Goal: Task Accomplishment & Management: Use online tool/utility

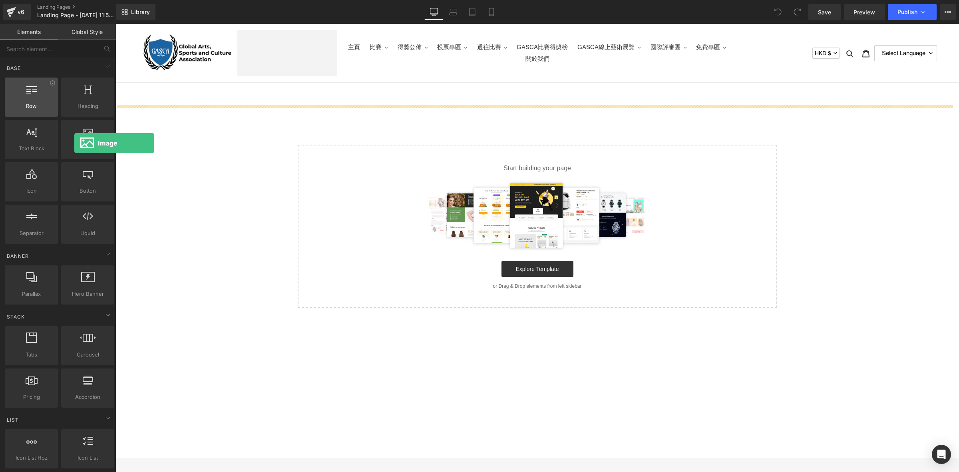
drag, startPoint x: 111, startPoint y: 143, endPoint x: 44, endPoint y: 110, distance: 74.2
click at [75, 143] on div at bounding box center [88, 135] width 48 height 18
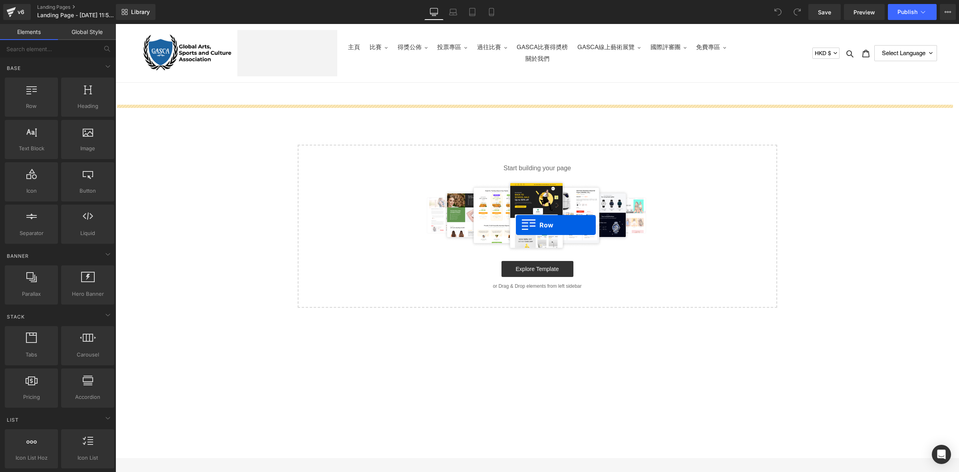
drag, startPoint x: 150, startPoint y: 125, endPoint x: 516, endPoint y: 225, distance: 379.5
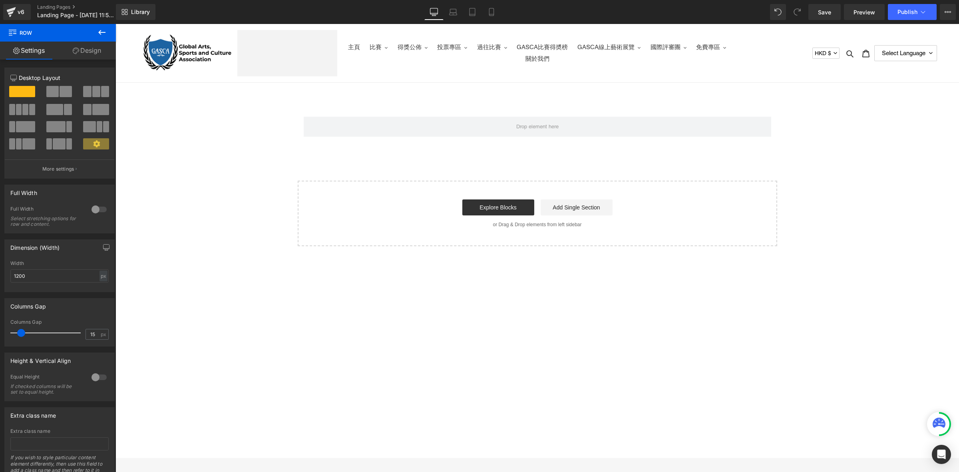
click at [108, 33] on button at bounding box center [102, 33] width 28 height 18
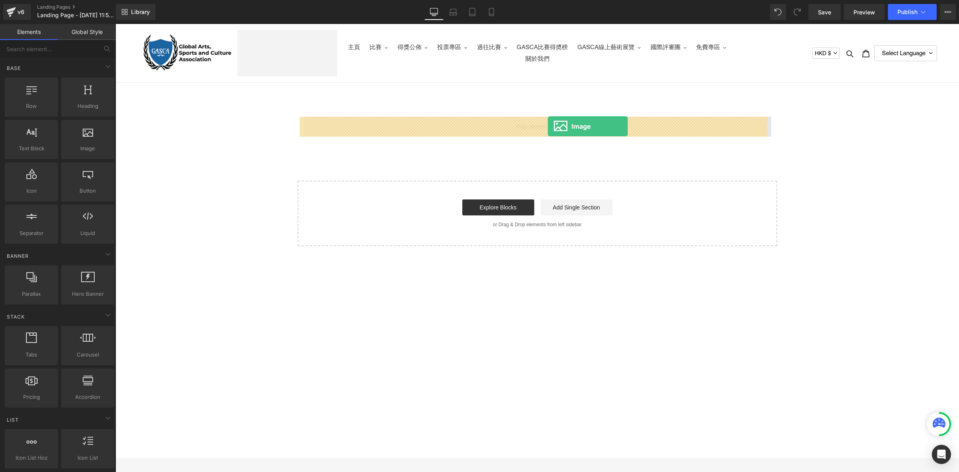
drag, startPoint x: 210, startPoint y: 171, endPoint x: 548, endPoint y: 126, distance: 341.1
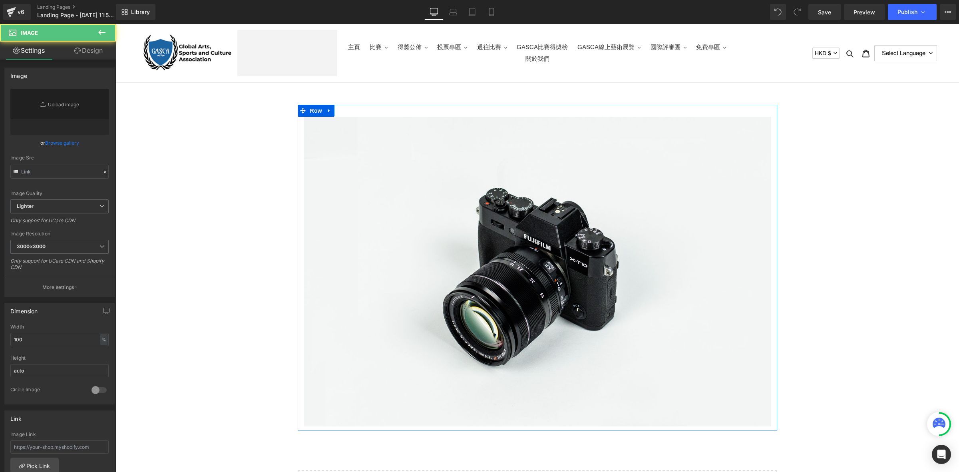
type input "//[DOMAIN_NAME][URL]"
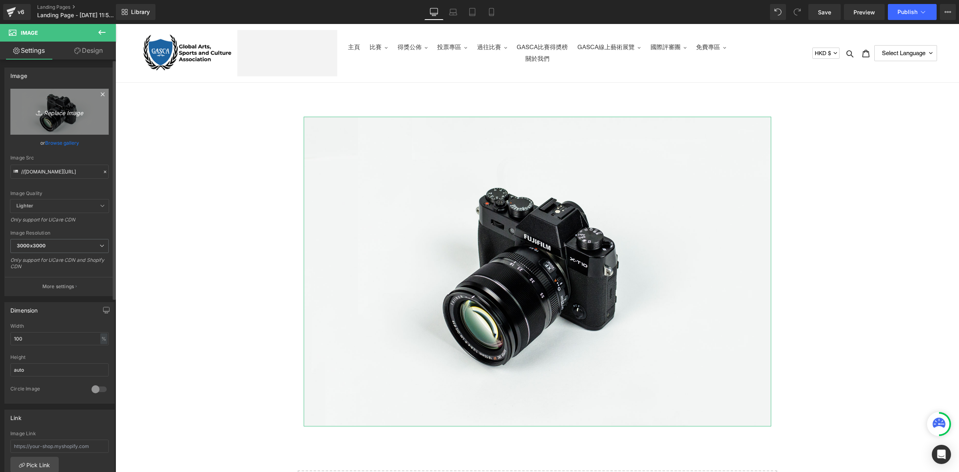
click at [57, 109] on icon "Replace Image" at bounding box center [60, 112] width 64 height 10
type input "C:\fakepath\GASCA Hokkaido Bibai City Art & Music Festival Invitation比賽章程 (2).p…"
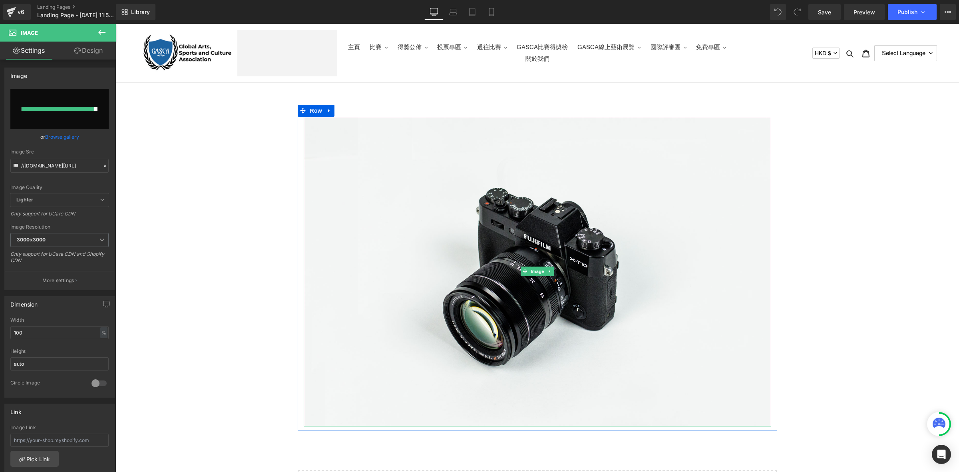
type input "[URL][DOMAIN_NAME]"
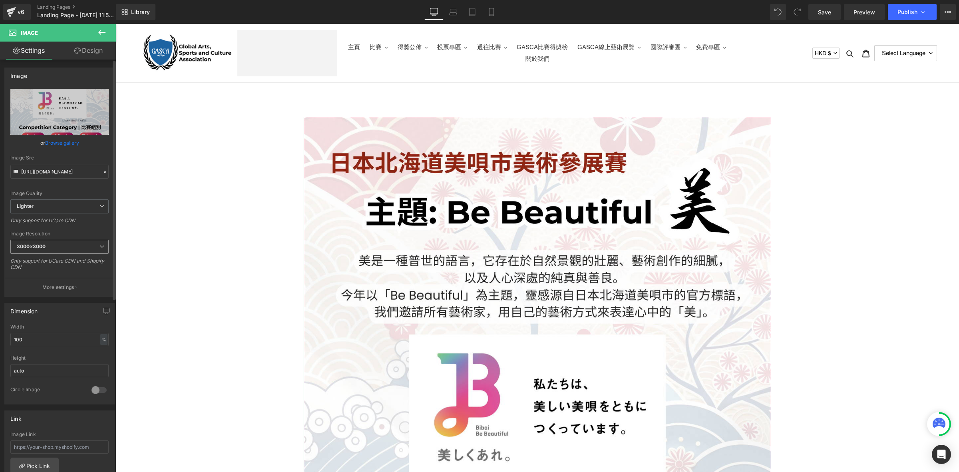
click at [72, 245] on span "3000x3000" at bounding box center [59, 247] width 98 height 14
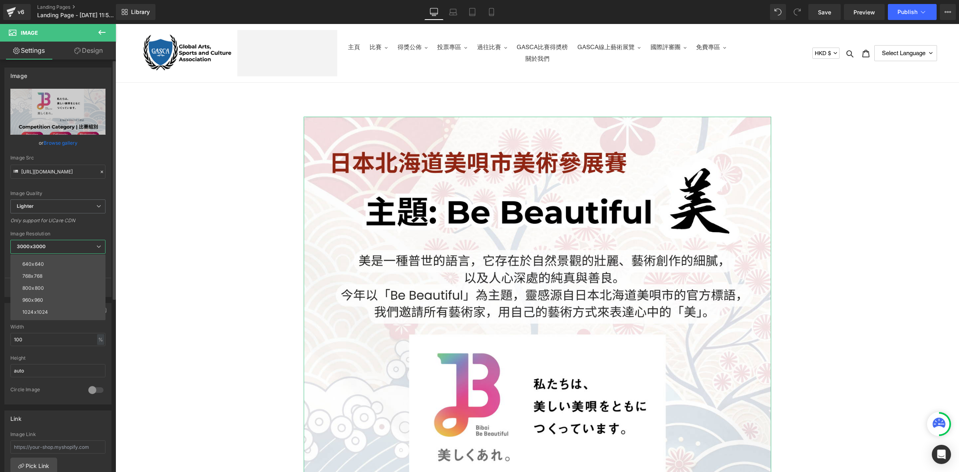
scroll to position [114, 0]
click at [61, 285] on li "1920x1920" at bounding box center [59, 291] width 99 height 12
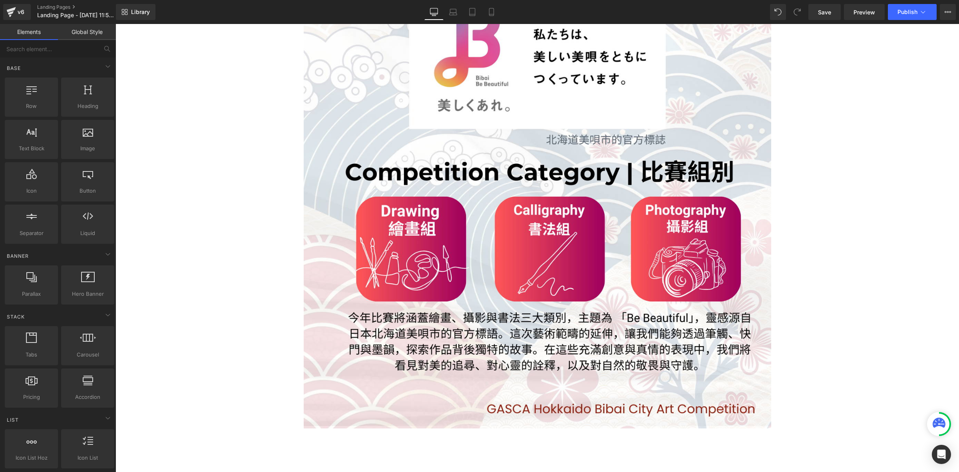
scroll to position [623, 0]
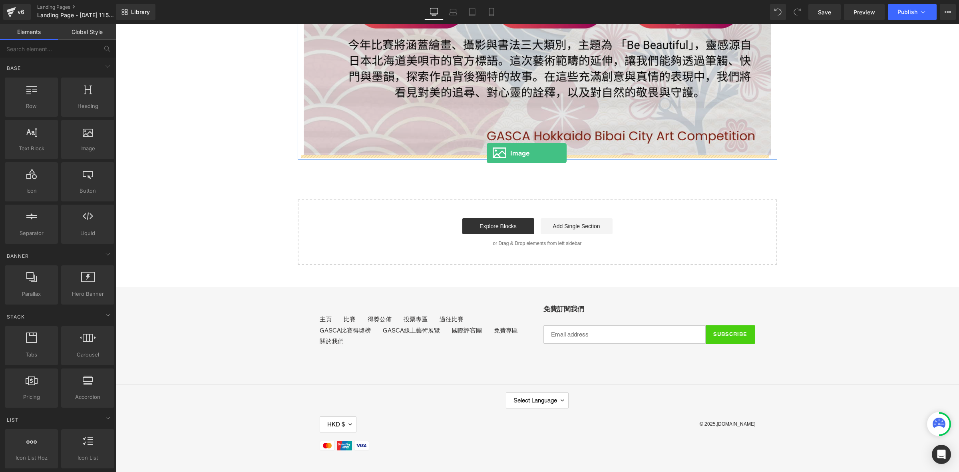
drag, startPoint x: 188, startPoint y: 160, endPoint x: 487, endPoint y: 153, distance: 298.7
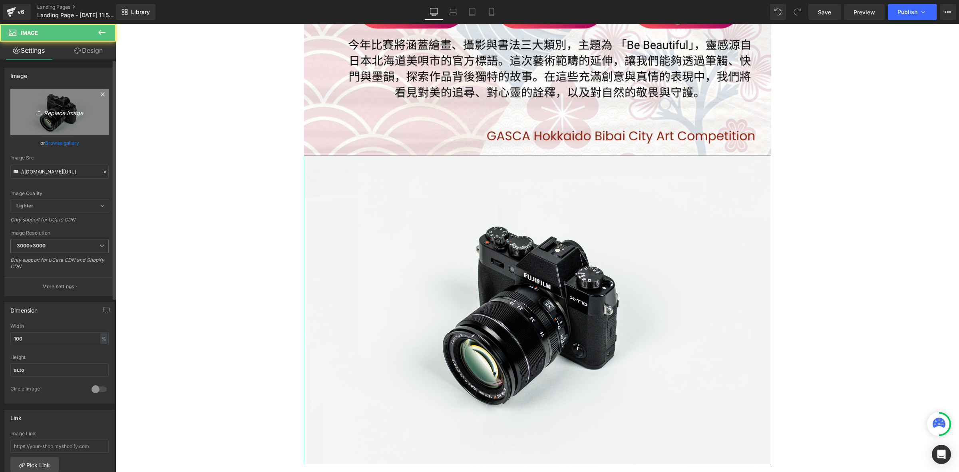
click at [83, 129] on link "Replace Image" at bounding box center [59, 112] width 98 height 46
type input "C:\fakepath\GASCA Hokkaido Bibai City Art & Music Festival Invitation比賽章程 (3).p…"
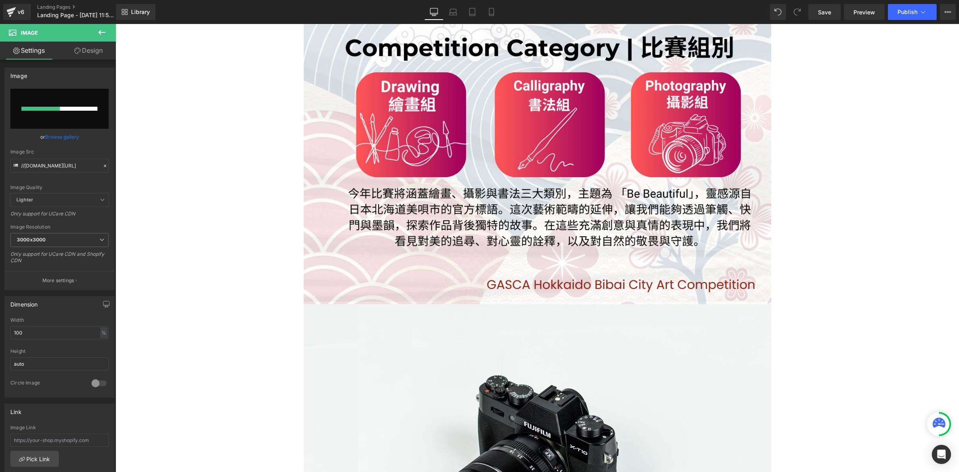
scroll to position [700, 0]
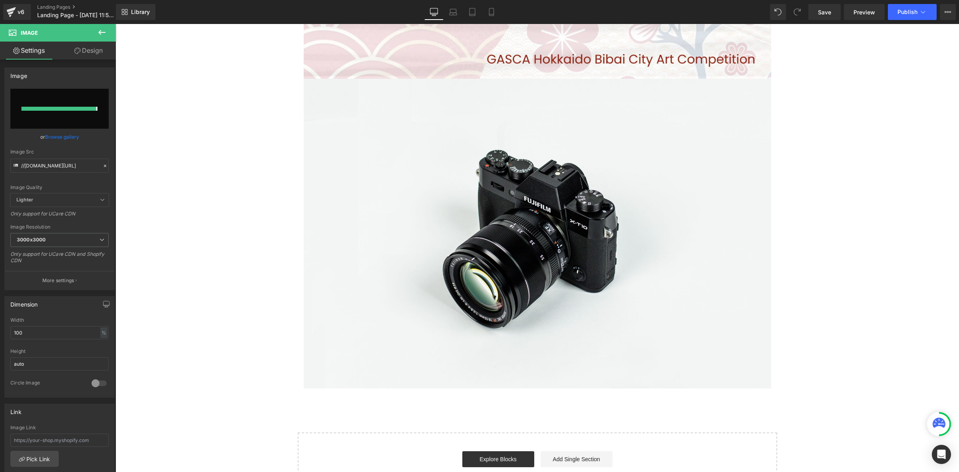
type input "[URL][DOMAIN_NAME]"
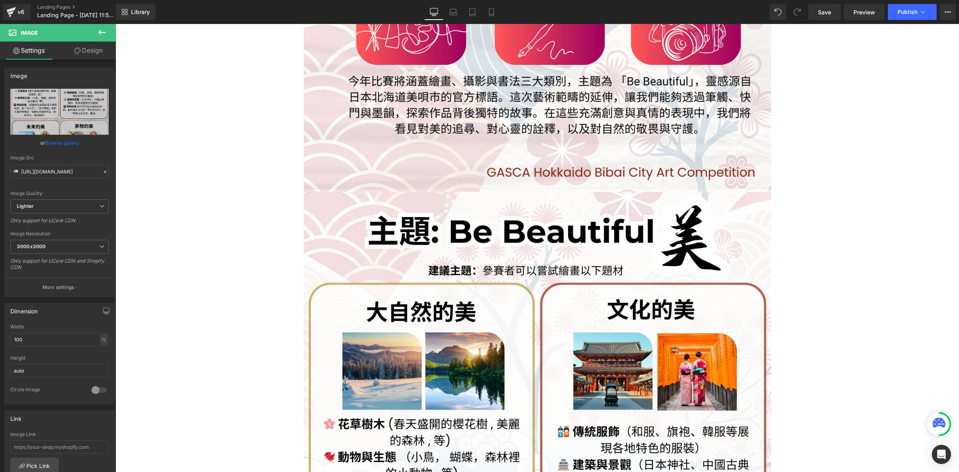
scroll to position [583, 0]
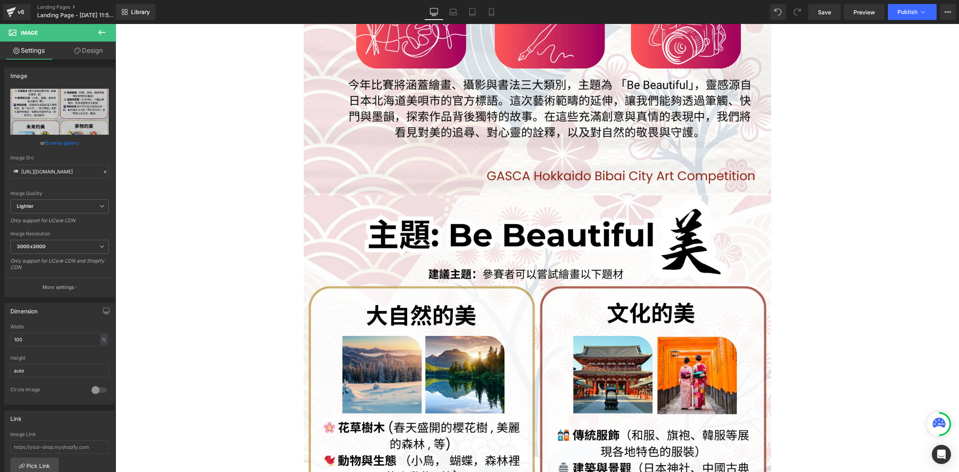
click at [96, 29] on button at bounding box center [102, 33] width 28 height 18
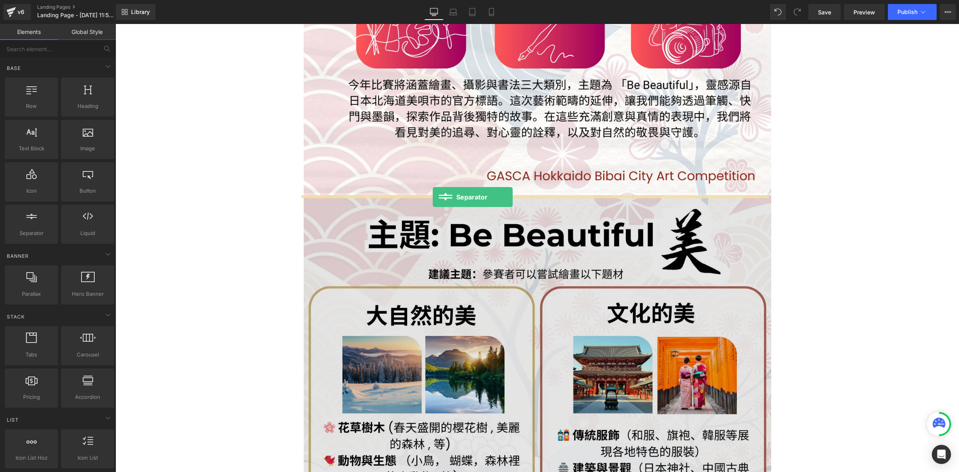
drag, startPoint x: 140, startPoint y: 258, endPoint x: 433, endPoint y: 197, distance: 299.7
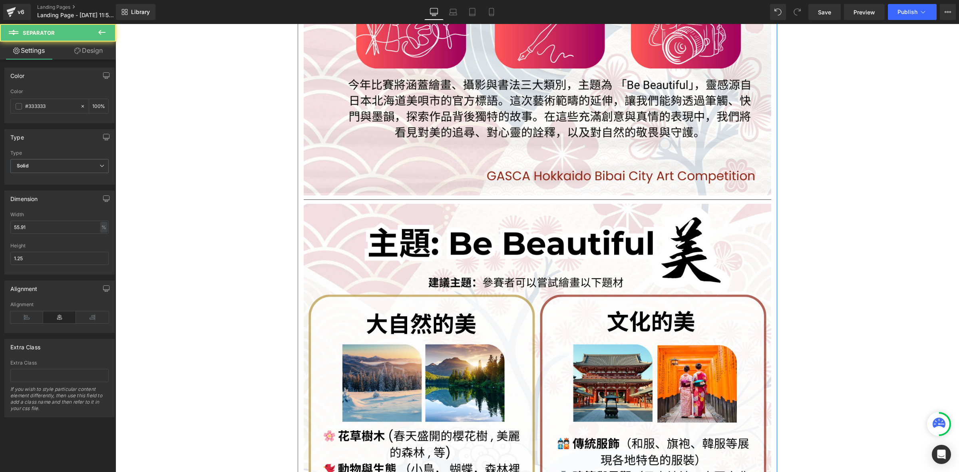
click at [785, 199] on div "Image Separator Image Row Select your layout" at bounding box center [538, 248] width 844 height 1453
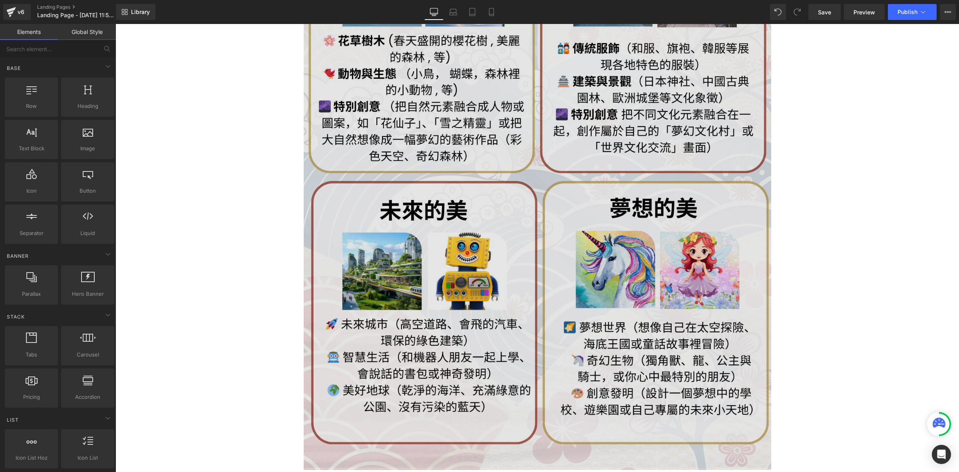
scroll to position [1166, 0]
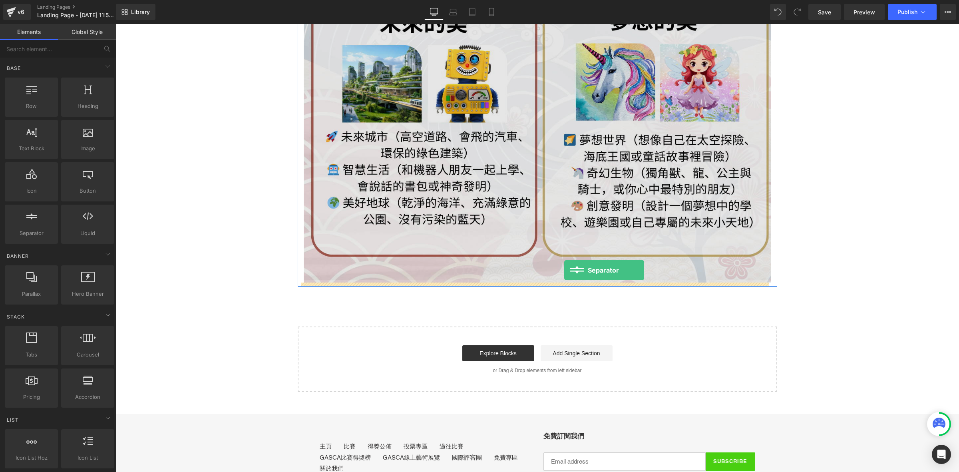
drag, startPoint x: 138, startPoint y: 260, endPoint x: 564, endPoint y: 270, distance: 426.2
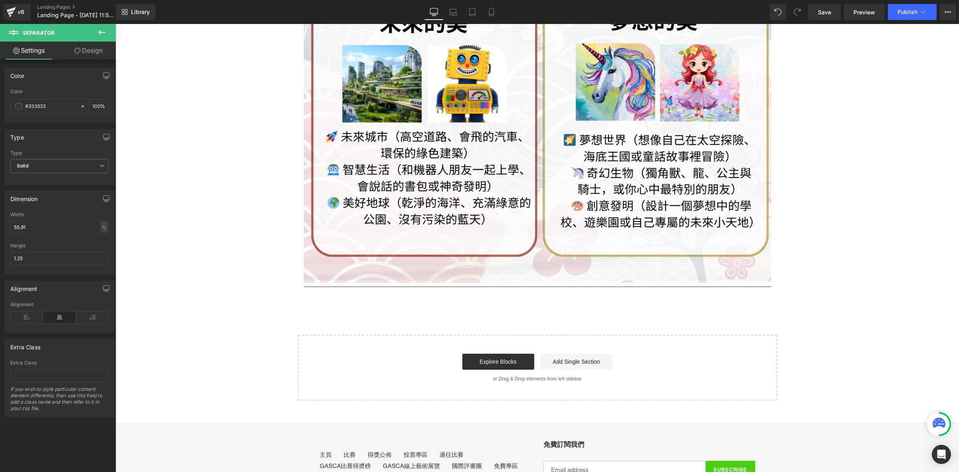
click at [102, 28] on icon at bounding box center [102, 33] width 10 height 10
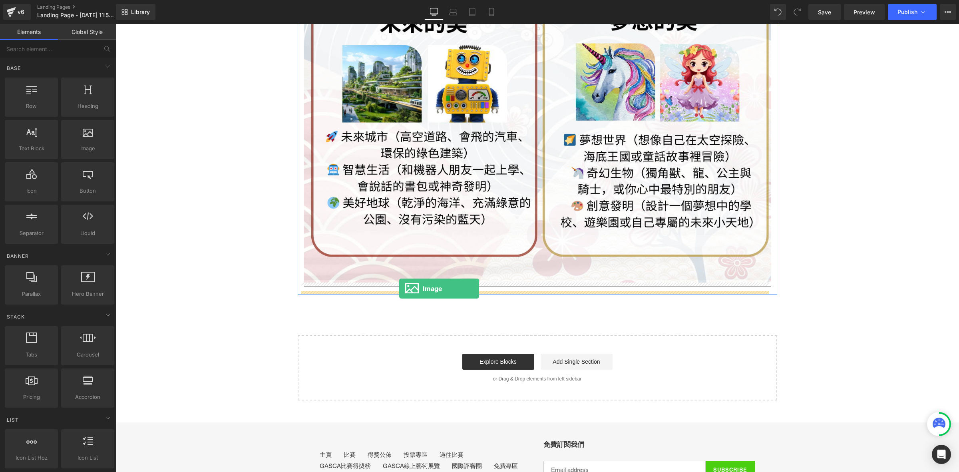
drag, startPoint x: 203, startPoint y: 158, endPoint x: 399, endPoint y: 289, distance: 235.9
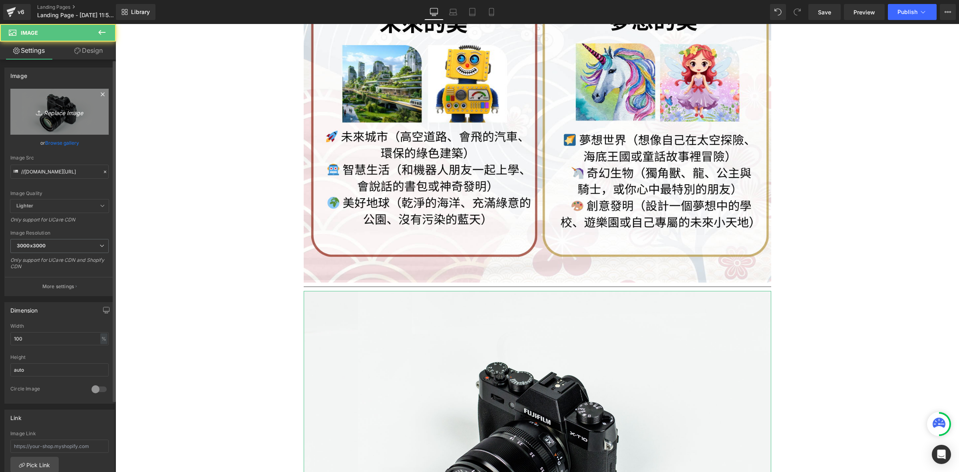
click at [45, 117] on link "Replace Image" at bounding box center [59, 112] width 98 height 46
type input "C:\fakepath\GASCA Hokkaido Bibai City Art & Music Festival Invitation比賽章程 (4).p…"
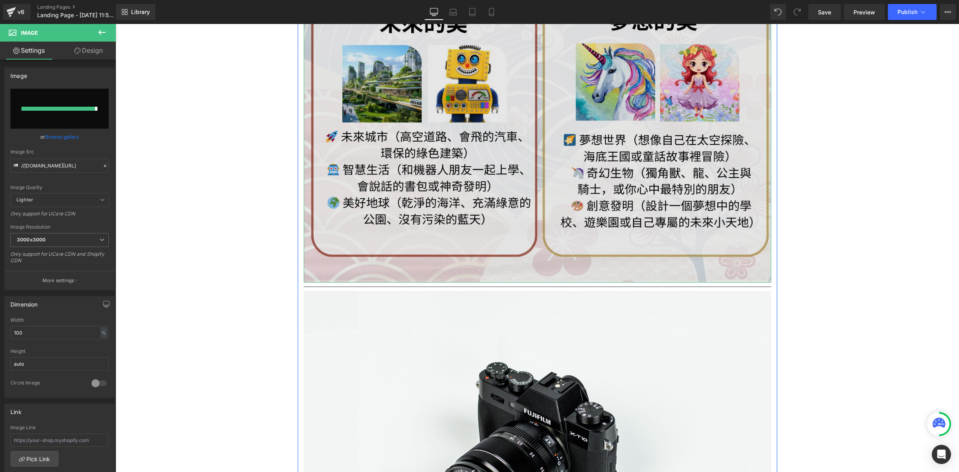
type input "[URL][DOMAIN_NAME]"
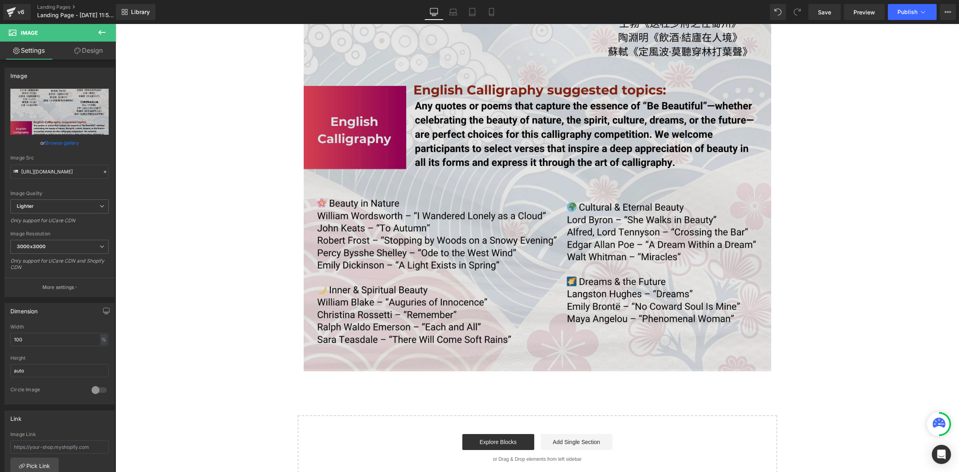
scroll to position [1749, 0]
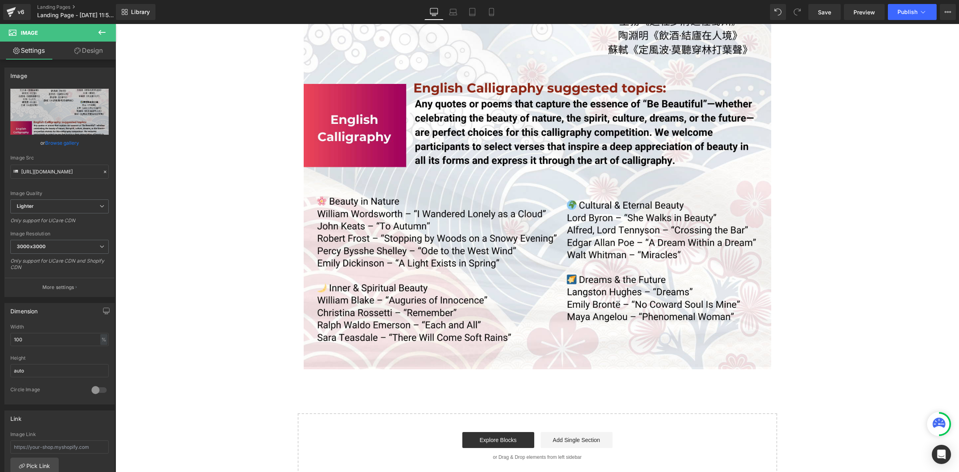
click at [101, 30] on icon at bounding box center [102, 33] width 10 height 10
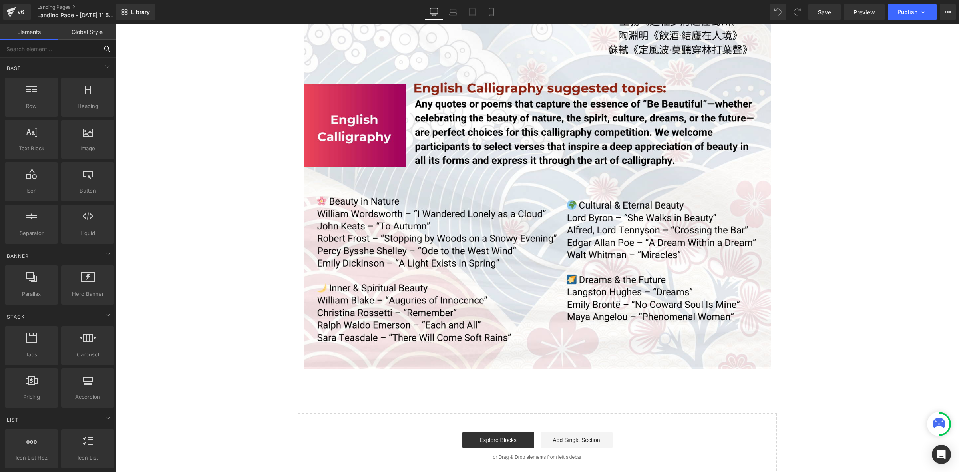
click at [84, 52] on input "text" at bounding box center [49, 49] width 98 height 18
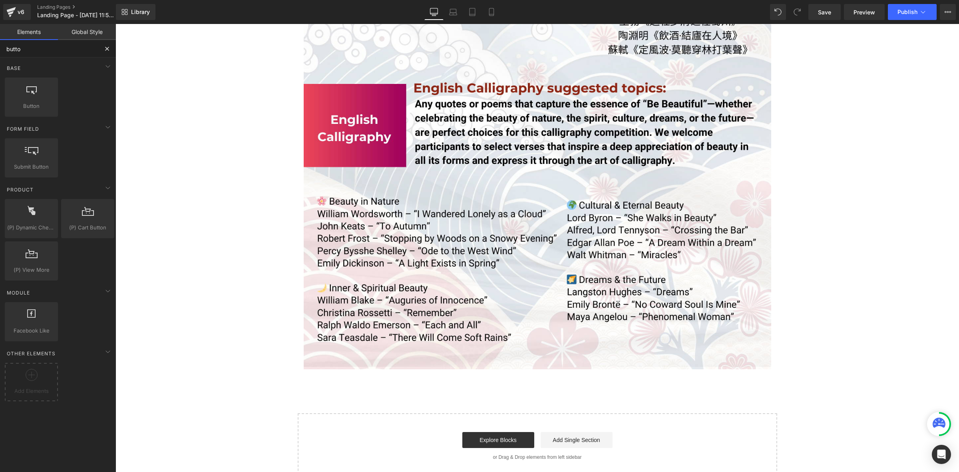
type input "button"
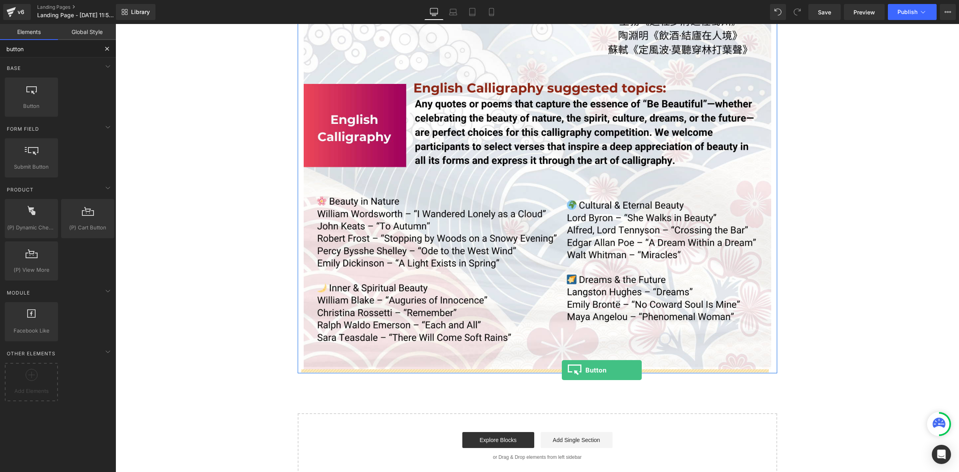
drag, startPoint x: 149, startPoint y: 128, endPoint x: 562, endPoint y: 370, distance: 478.4
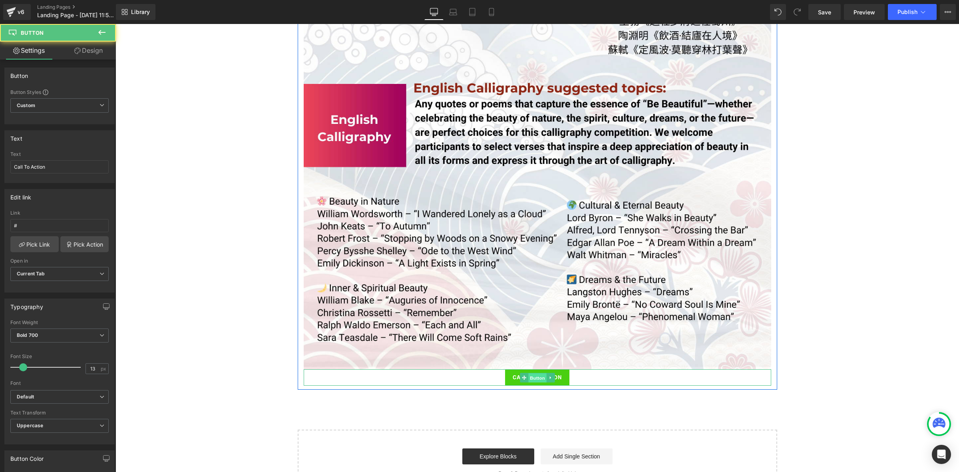
click at [528, 379] on span "Button" at bounding box center [537, 378] width 18 height 10
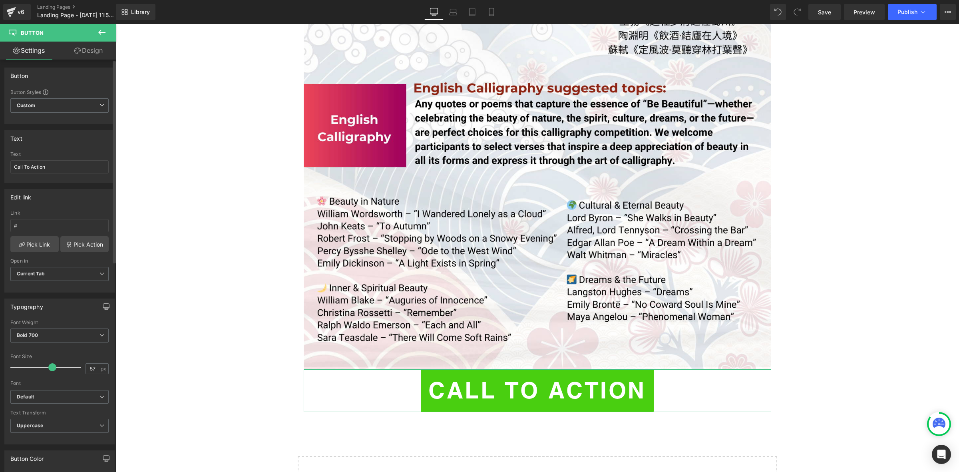
type input "55"
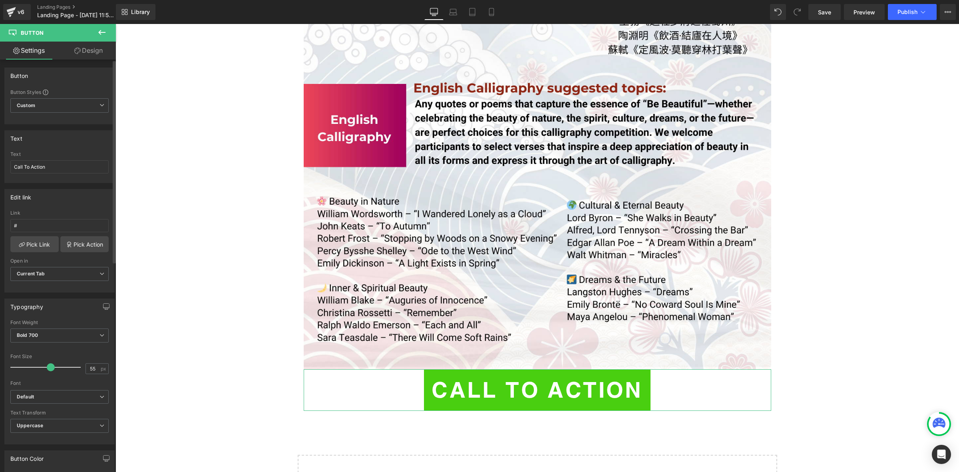
drag, startPoint x: 21, startPoint y: 368, endPoint x: 47, endPoint y: 377, distance: 27.7
click at [47, 377] on div "Font Size 55 px" at bounding box center [59, 367] width 98 height 27
click at [104, 35] on icon at bounding box center [102, 33] width 10 height 10
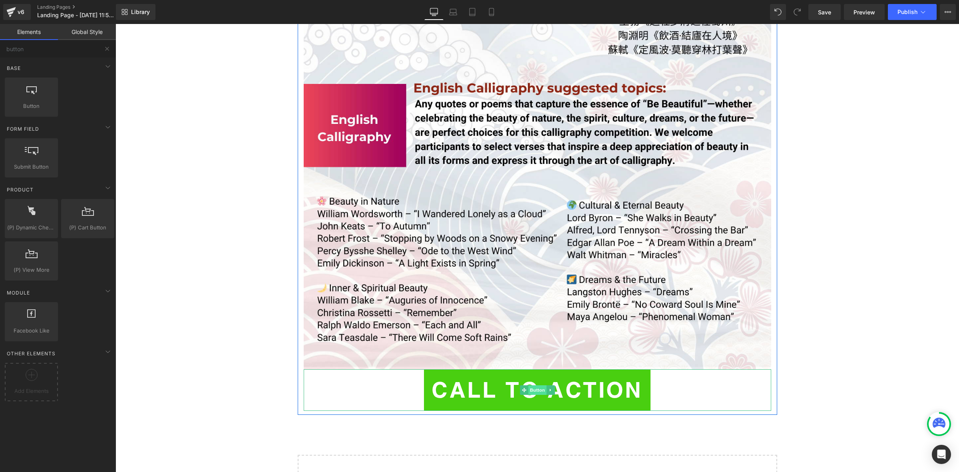
click at [529, 391] on span "Button" at bounding box center [537, 390] width 18 height 10
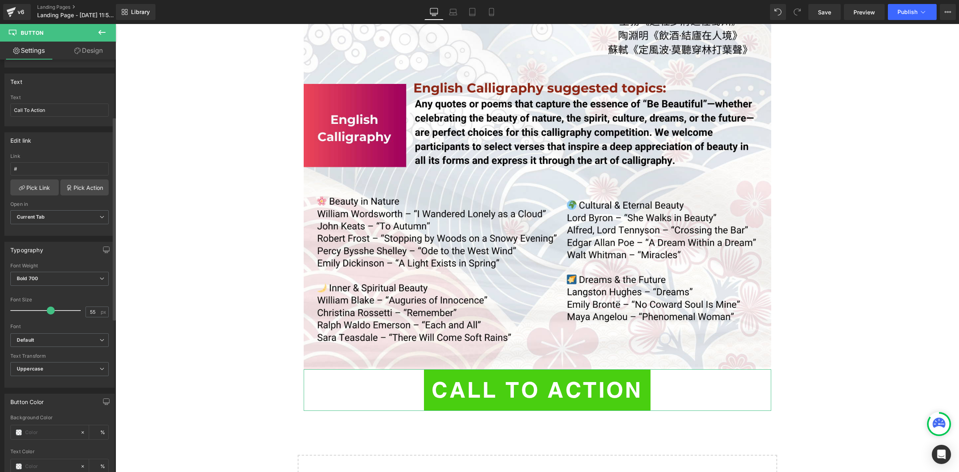
scroll to position [0, 0]
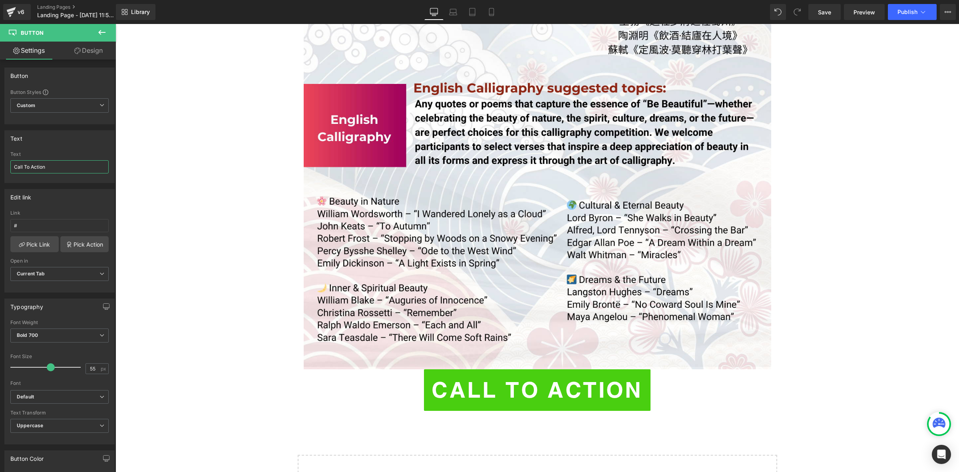
drag, startPoint x: 62, startPoint y: 172, endPoint x: -67, endPoint y: 188, distance: 129.7
click at [0, 188] on html "Button You are previewing how the will restyle your page. You can not edit Elem…" at bounding box center [479, 236] width 959 height 472
type input "DOWNLOAD"
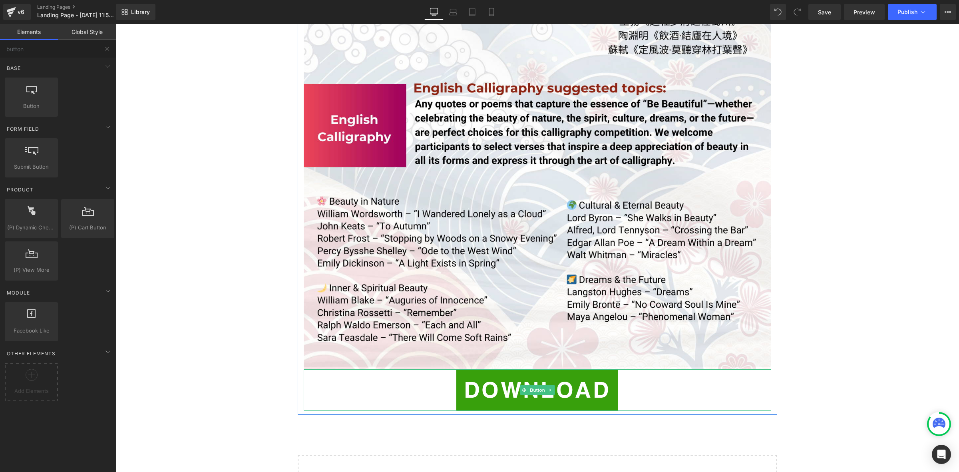
click at [531, 396] on span "DOWNLOAD" at bounding box center [537, 390] width 147 height 33
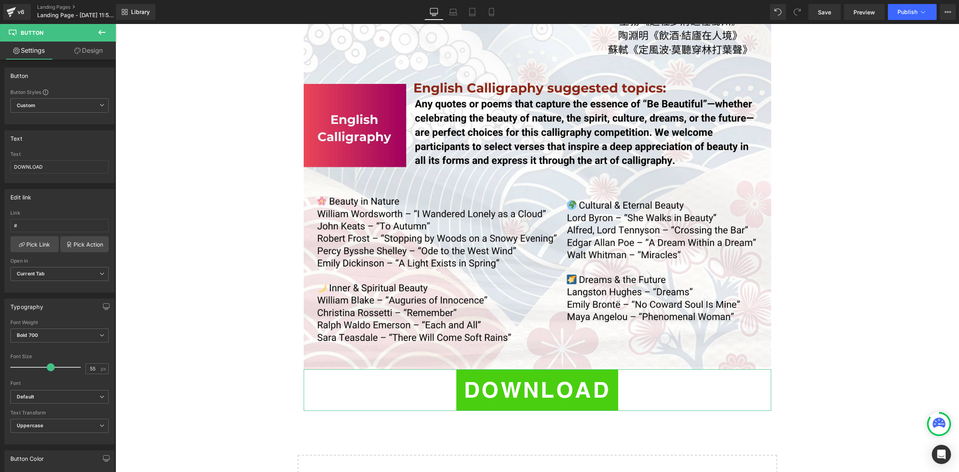
click at [91, 52] on link "Design" at bounding box center [89, 51] width 58 height 18
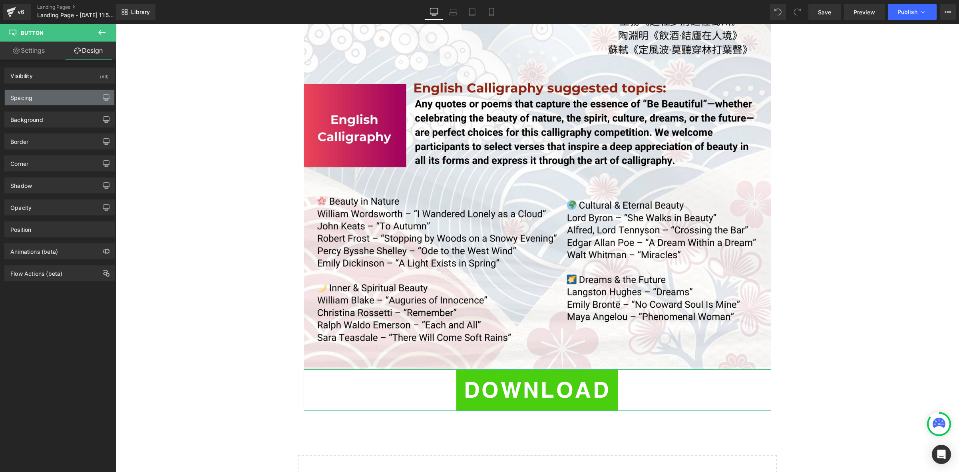
click at [51, 96] on div "Spacing" at bounding box center [60, 97] width 110 height 15
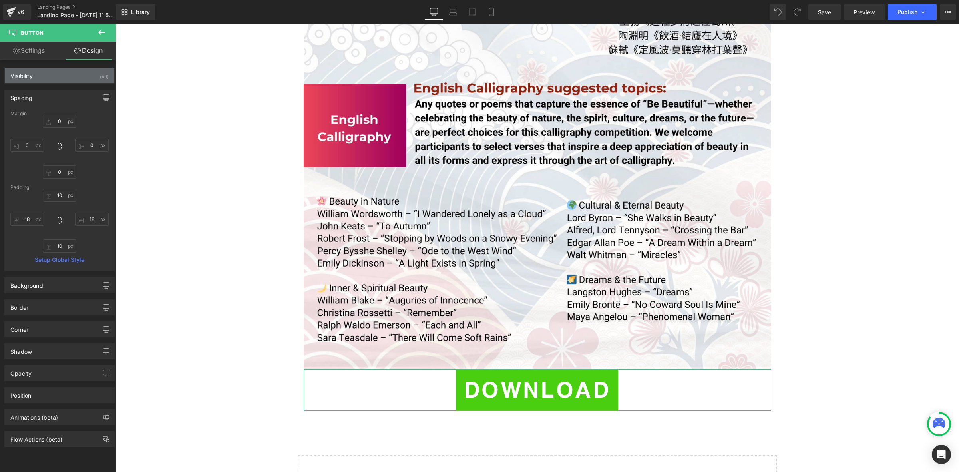
click at [60, 80] on div "Visibility (All)" at bounding box center [60, 75] width 110 height 15
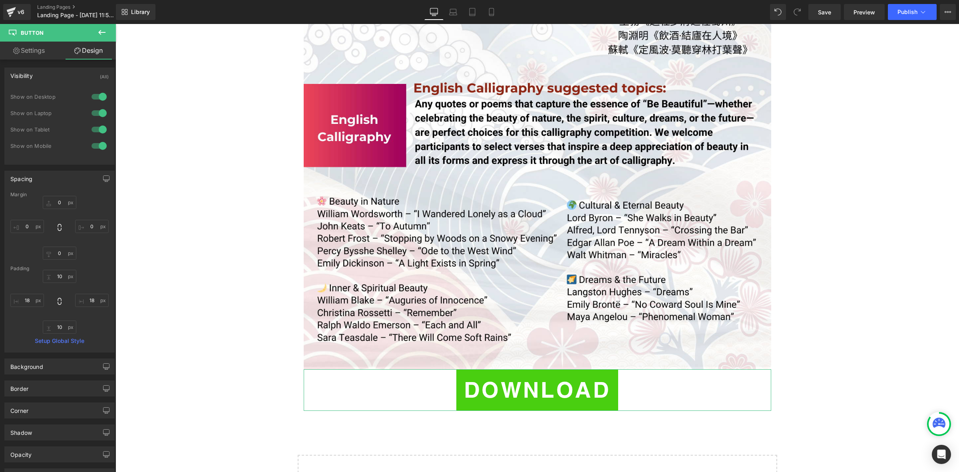
click at [66, 77] on div "Visibility (All)" at bounding box center [60, 75] width 110 height 15
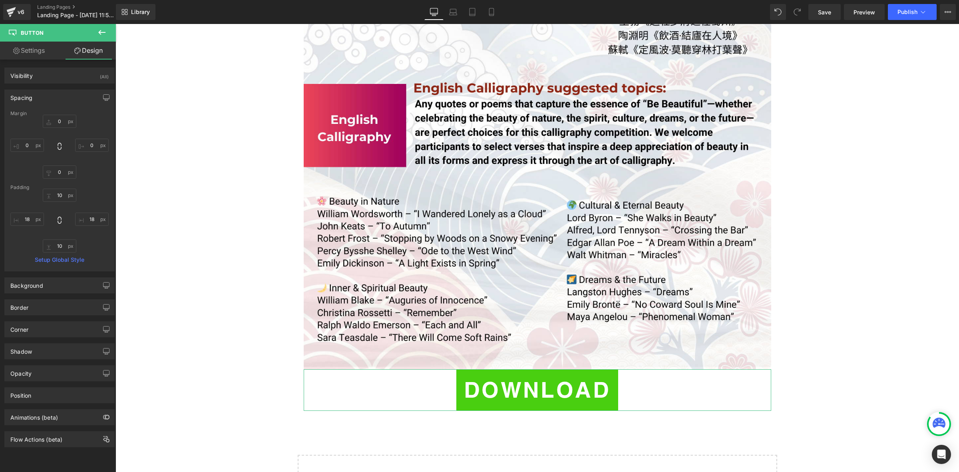
click at [50, 86] on div "Spacing [GEOGRAPHIC_DATA] 0px 0 0px 0 0px 0 0px 0 [GEOGRAPHIC_DATA] 10px 10 18p…" at bounding box center [60, 178] width 120 height 188
click at [42, 96] on div "Spacing" at bounding box center [60, 97] width 110 height 15
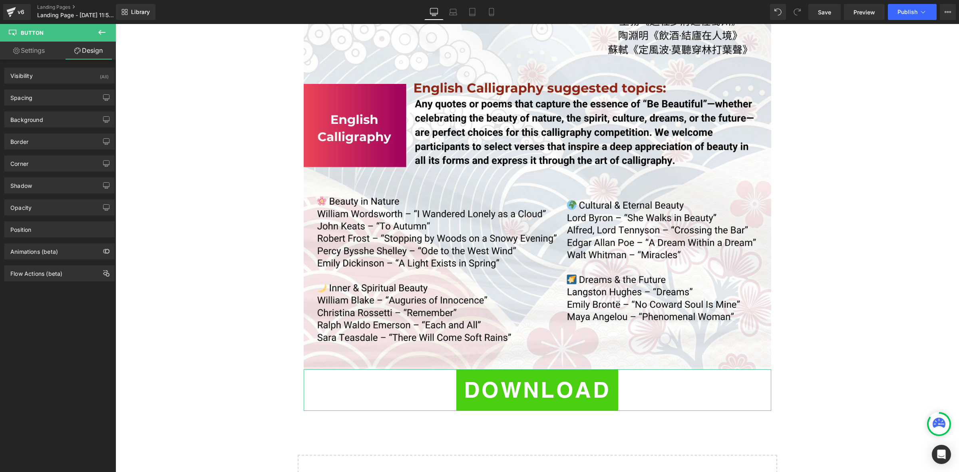
click at [54, 134] on div "Border Border Style Custom Custom Setup Global Style Custom Setup Global Style …" at bounding box center [59, 142] width 110 height 16
click at [50, 139] on div "Border" at bounding box center [60, 141] width 110 height 15
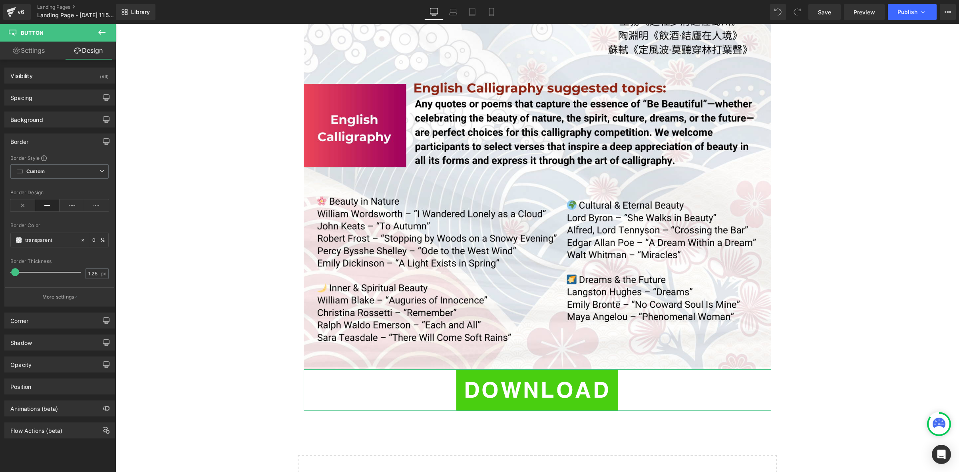
click at [59, 142] on div "Border" at bounding box center [60, 141] width 110 height 15
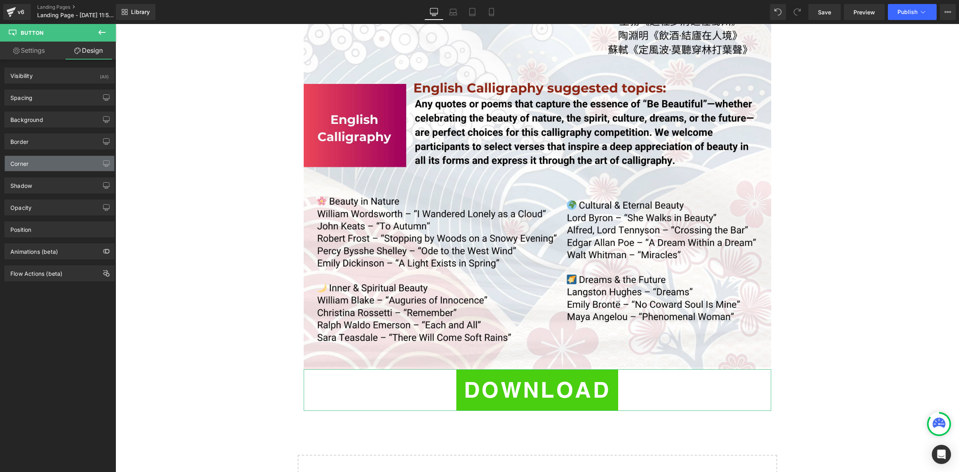
click at [65, 163] on div "Corner" at bounding box center [60, 163] width 110 height 15
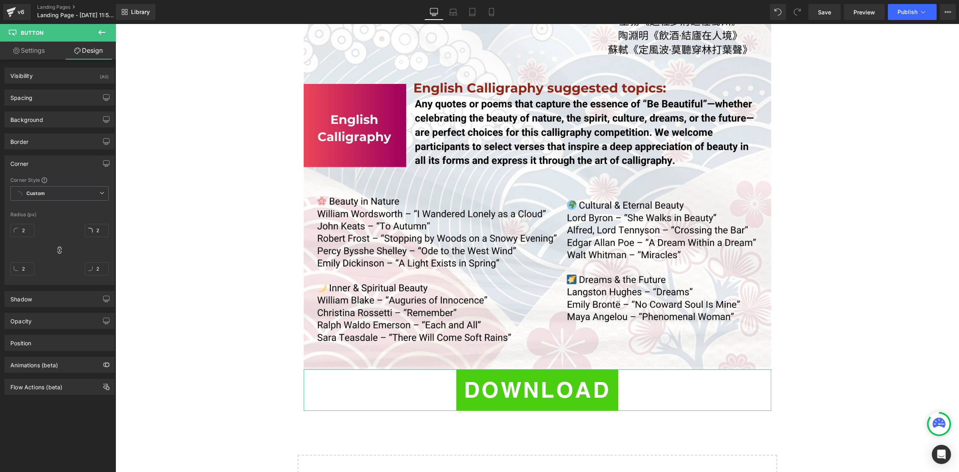
click at [65, 163] on div "Corner" at bounding box center [60, 163] width 110 height 15
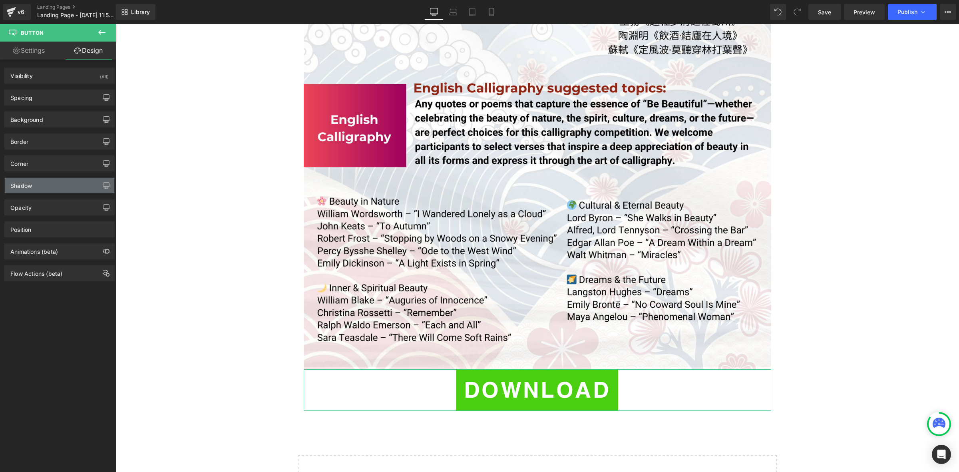
click at [55, 187] on div "Shadow" at bounding box center [60, 185] width 110 height 15
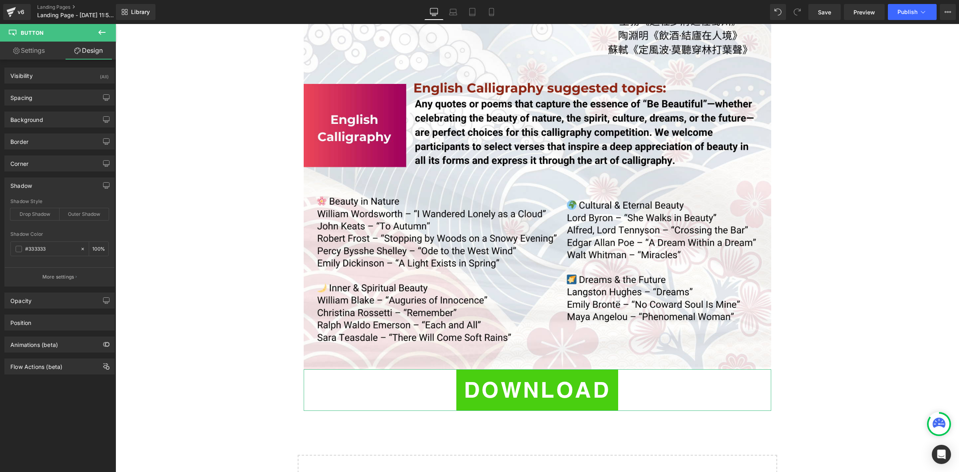
click at [55, 187] on div "Shadow" at bounding box center [60, 185] width 110 height 15
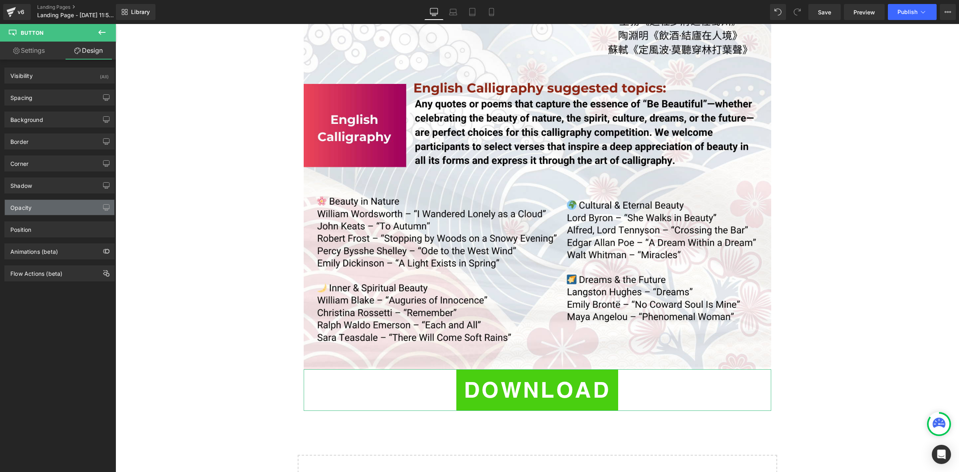
click at [45, 212] on div "Opacity" at bounding box center [60, 207] width 110 height 15
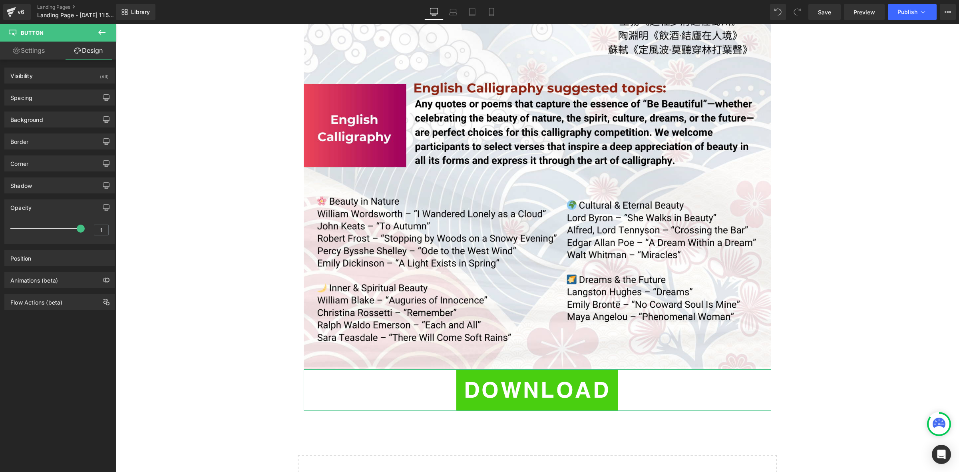
click at [46, 210] on div "Opacity" at bounding box center [60, 207] width 110 height 15
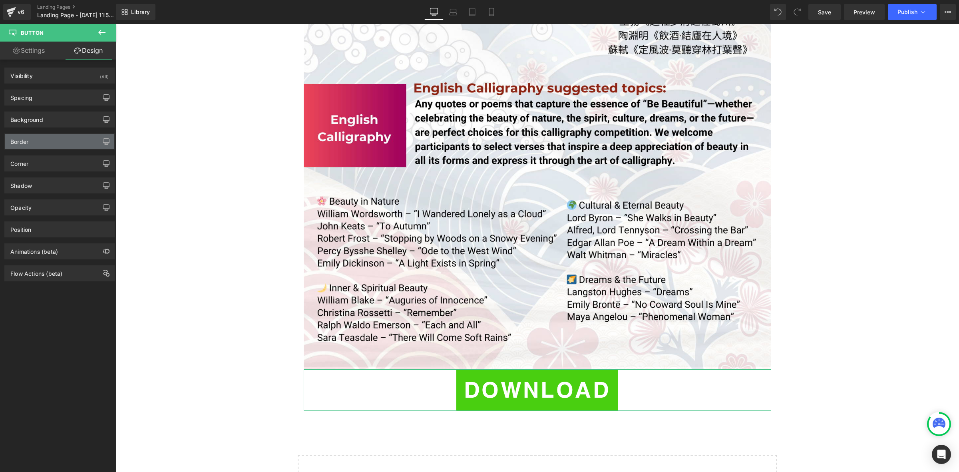
click at [55, 144] on div "Border" at bounding box center [60, 141] width 110 height 15
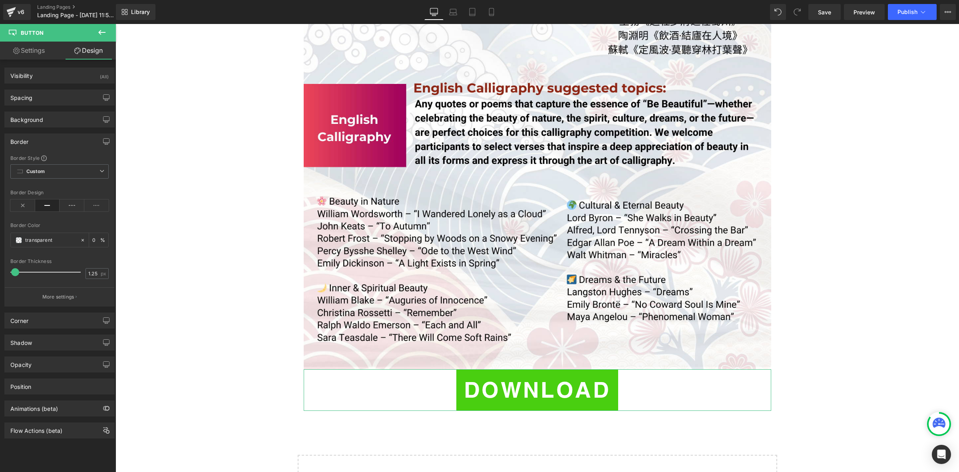
click at [58, 141] on div "Border" at bounding box center [60, 141] width 110 height 15
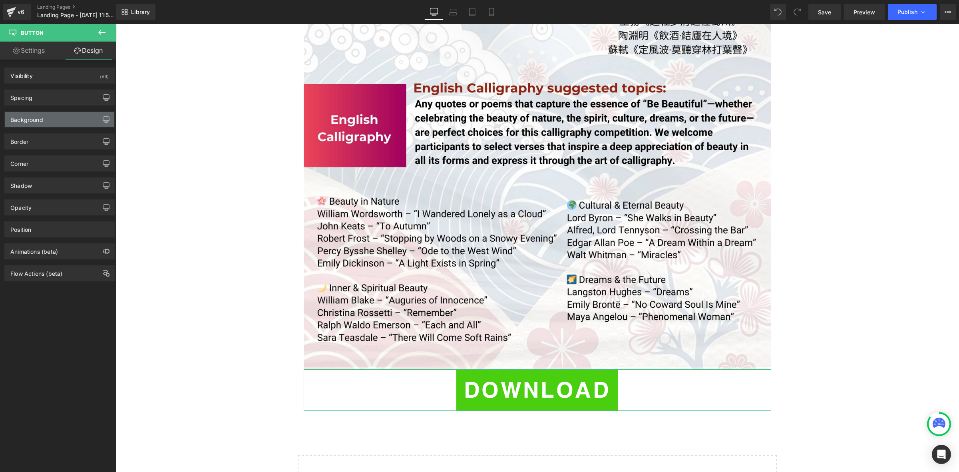
click at [53, 120] on div "Background" at bounding box center [60, 119] width 110 height 15
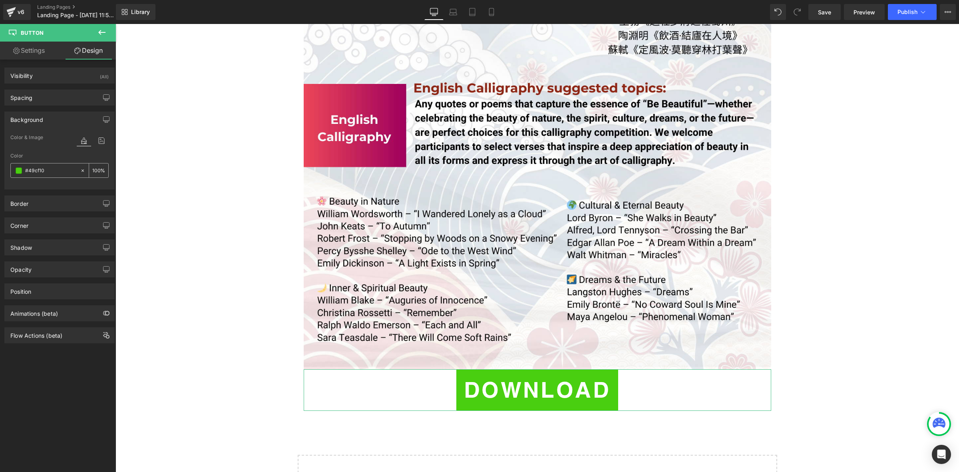
click at [18, 172] on span at bounding box center [19, 170] width 6 height 6
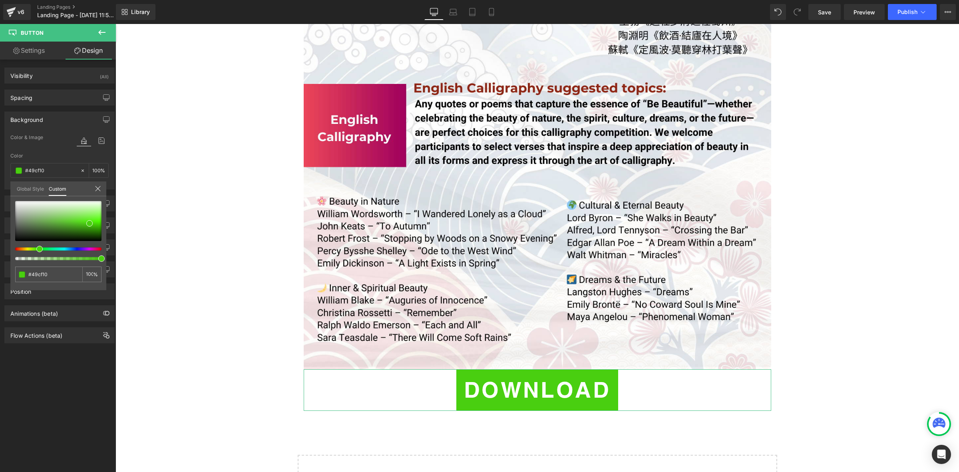
type input "#d0460f"
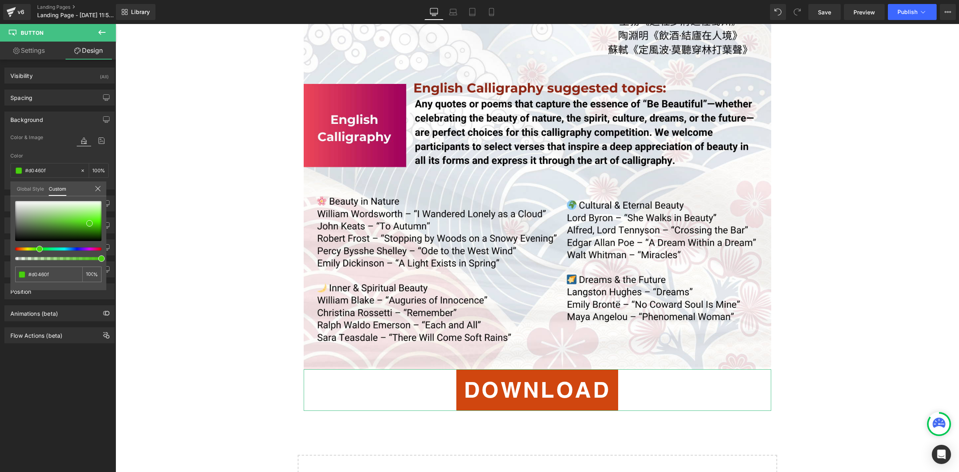
click at [16, 250] on div at bounding box center [55, 248] width 86 height 3
type input "#902e08"
click at [92, 229] on div at bounding box center [58, 221] width 86 height 40
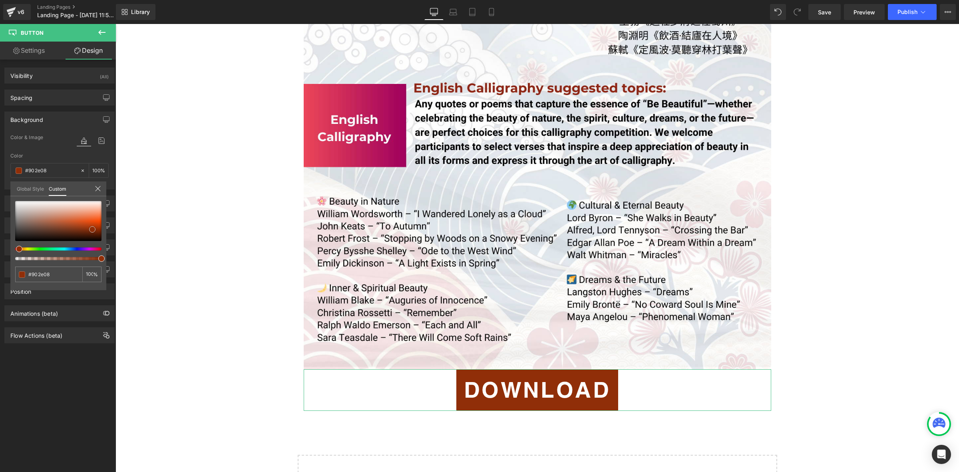
type input "#b63b0b"
click at [90, 226] on div at bounding box center [58, 221] width 86 height 40
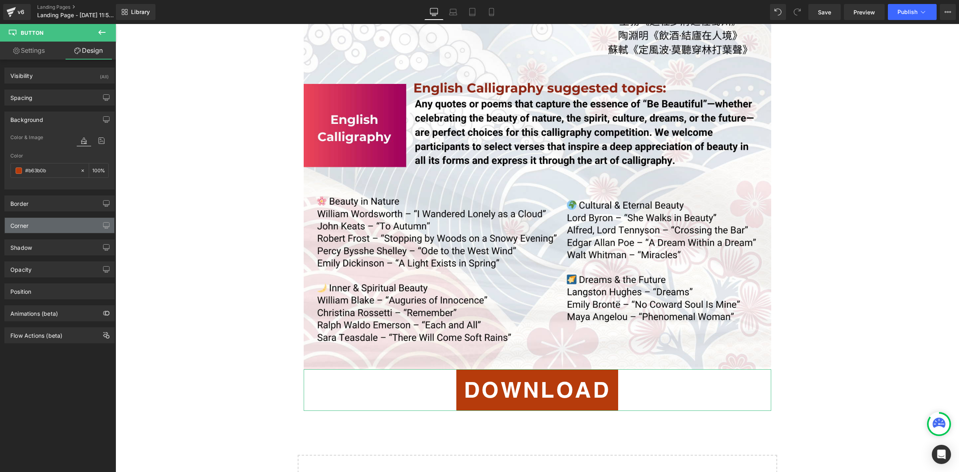
click at [62, 222] on div "Corner" at bounding box center [60, 225] width 110 height 15
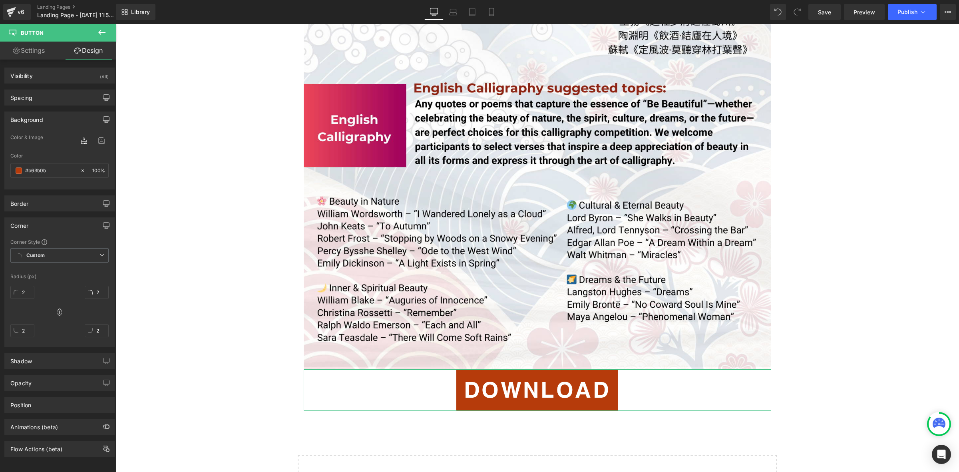
click at [109, 153] on div "Color & Image color rgba(182, 59, 11, 1) Color #b63b0b 100 % Image Replace Imag…" at bounding box center [60, 161] width 110 height 56
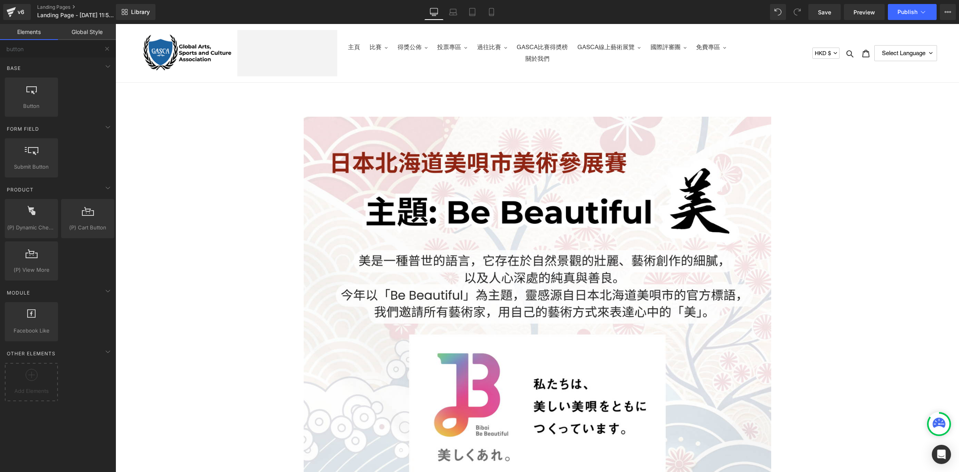
click at [920, 20] on div "Library Desktop Desktop Laptop Tablet Mobile Save Preview Publish Scheduled Vie…" at bounding box center [537, 12] width 843 height 24
click at [922, 7] on button "Publish" at bounding box center [912, 12] width 49 height 16
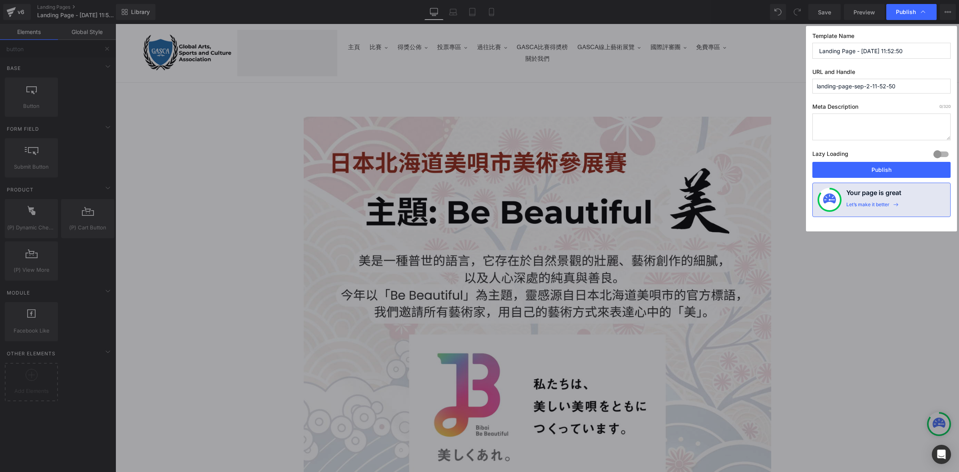
drag, startPoint x: 918, startPoint y: 46, endPoint x: 747, endPoint y: 26, distance: 171.8
click at [747, 26] on div "Publish Template Name Landing Page - [DATE] 11:52:50 URL and Handle landing-pag…" at bounding box center [479, 236] width 959 height 472
paste input "GASCA [GEOGRAPHIC_DATA] Bibai City Art Competition"
drag, startPoint x: 946, startPoint y: 48, endPoint x: 732, endPoint y: 50, distance: 214.3
click at [732, 50] on div "Publish Template Name GASCA Hokkaido Bibai City Art Competition Theme - Suggest…" at bounding box center [479, 236] width 959 height 472
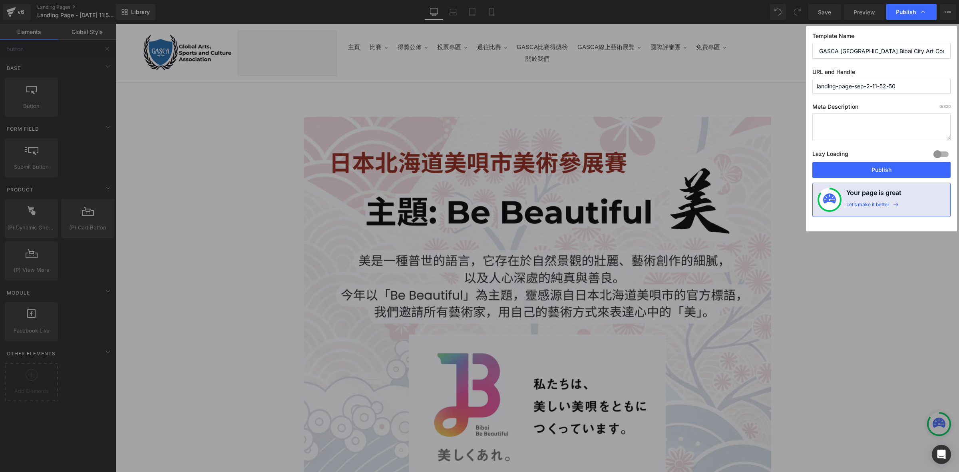
type input "GASCA [GEOGRAPHIC_DATA] Bibai City Art Competition Theme - Suggested Topics"
click at [855, 88] on input "landing-page-sep-2-11-52-50" at bounding box center [882, 86] width 138 height 15
paste input "GASCA [GEOGRAPHIC_DATA] Bibai City Art Competition Theme - Suggested Topics"
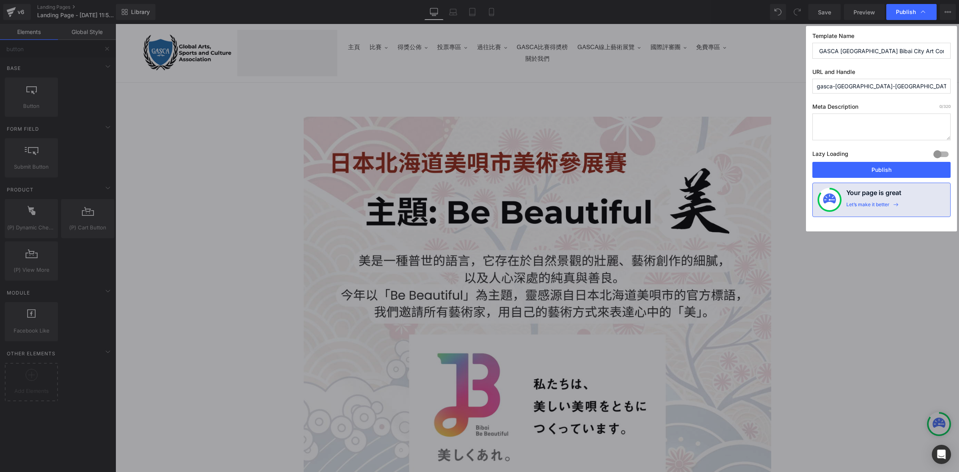
scroll to position [0, 58]
drag, startPoint x: 896, startPoint y: 84, endPoint x: 959, endPoint y: 94, distance: 63.1
click at [959, 94] on div "Publish Template Name GASCA [GEOGRAPHIC_DATA] Bibai City Art Competition Theme …" at bounding box center [479, 236] width 959 height 472
drag, startPoint x: 949, startPoint y: 85, endPoint x: 761, endPoint y: 79, distance: 187.2
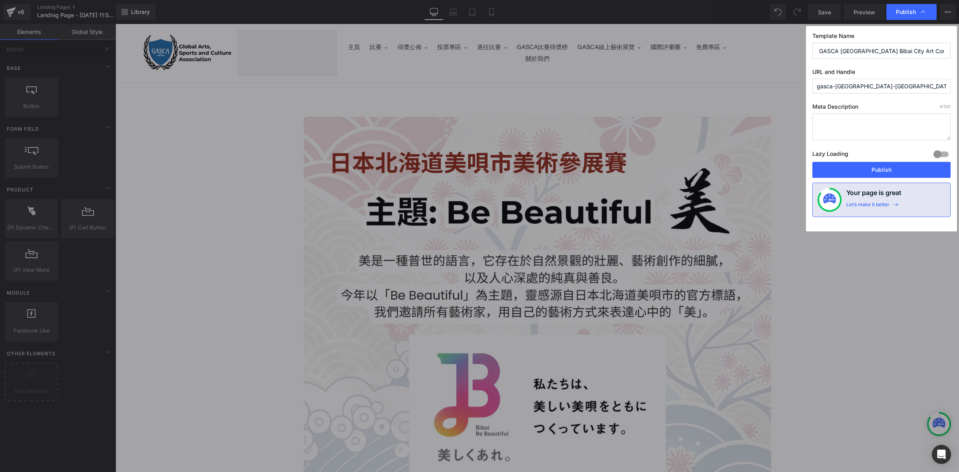
click at [761, 79] on div "Publish Template Name GASCA [GEOGRAPHIC_DATA] Bibai City Art Competition Theme …" at bounding box center [479, 236] width 959 height 472
type input "topics"
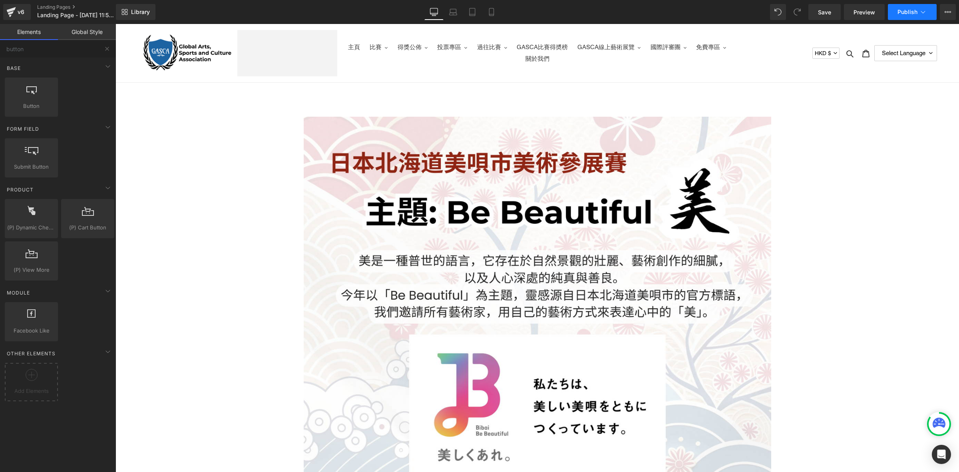
click at [914, 9] on span "Publish" at bounding box center [908, 12] width 20 height 6
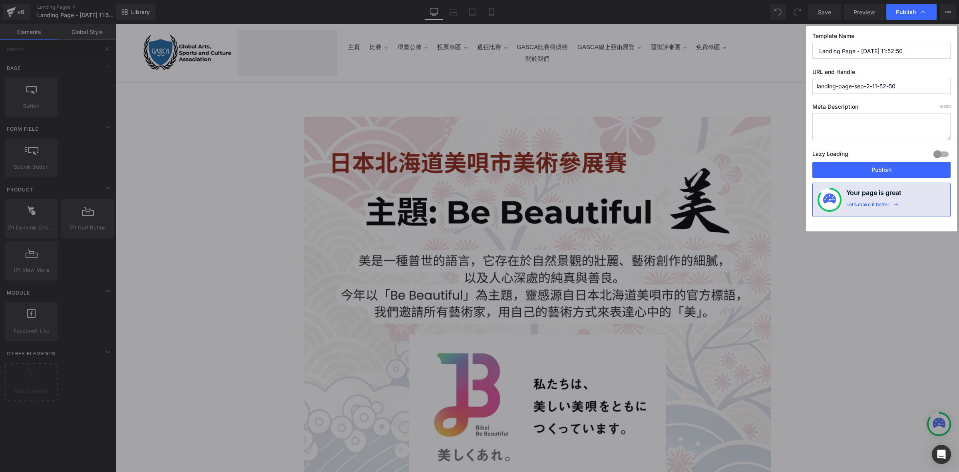
click at [915, 48] on input "Landing Page - [DATE] 11:52:50" at bounding box center [882, 51] width 138 height 16
drag, startPoint x: 915, startPoint y: 48, endPoint x: 776, endPoint y: 40, distance: 138.9
click at [776, 40] on div "Publish Template Name Landing Page - [DATE] 11:52:50 URL and Handle landing-pag…" at bounding box center [479, 236] width 959 height 472
paste input "GASCA [GEOGRAPHIC_DATA] Bibai City Art Competition Theme - Suggested Topics"
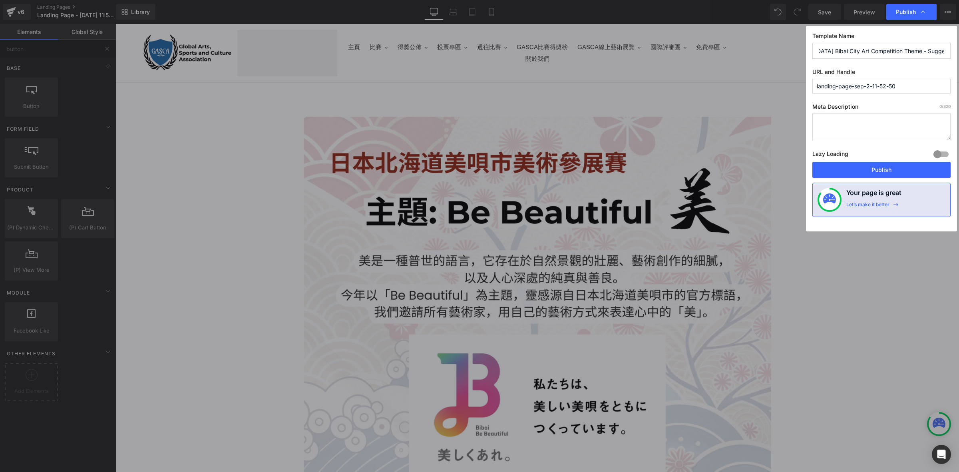
type input "GASCA [GEOGRAPHIC_DATA] Bibai City Art Competition Theme - Suggested Topics"
click at [897, 78] on div "URL and Handle landing-page-sep-2-11-52-50" at bounding box center [882, 80] width 138 height 25
drag, startPoint x: 908, startPoint y: 85, endPoint x: 740, endPoint y: 79, distance: 168.0
click at [740, 80] on div "Publish Template Name GASCA Hokkaido Bibai City Art Competition Theme - Suggest…" at bounding box center [479, 236] width 959 height 472
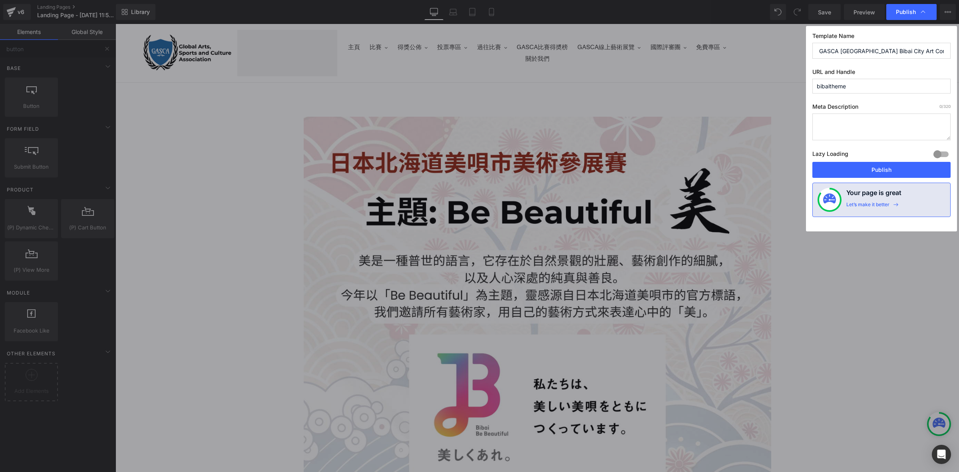
drag, startPoint x: 851, startPoint y: 86, endPoint x: 832, endPoint y: 86, distance: 19.2
click at [832, 86] on input "bibaitheme" at bounding box center [882, 86] width 138 height 15
type input "b"
type input "topcis"
click at [889, 97] on div "Template Name GASCA [GEOGRAPHIC_DATA] Bibai City Art Competition Theme - Sugges…" at bounding box center [881, 128] width 151 height 205
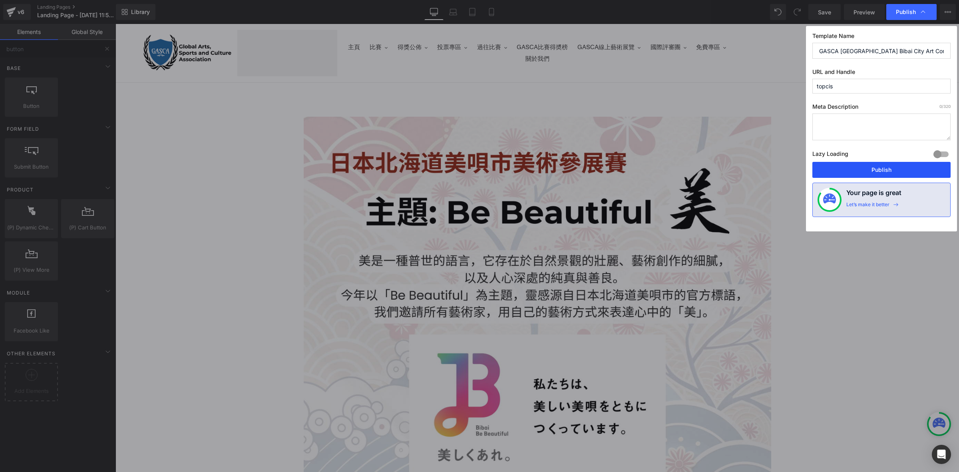
drag, startPoint x: 898, startPoint y: 167, endPoint x: 781, endPoint y: 143, distance: 119.5
click at [898, 167] on button "Publish" at bounding box center [882, 170] width 138 height 16
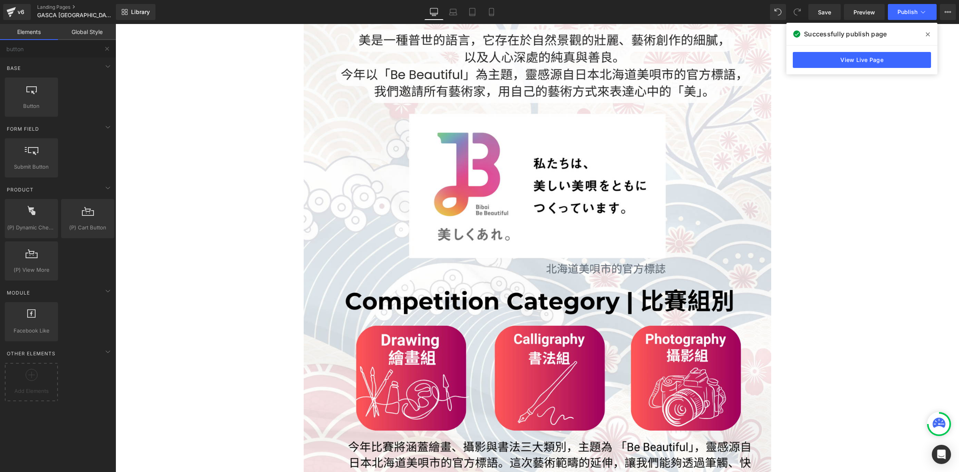
scroll to position [583, 0]
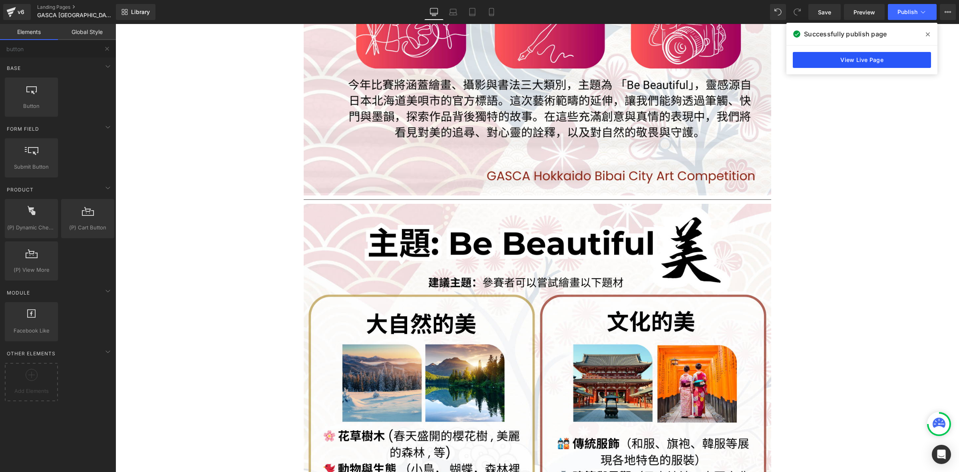
click at [874, 67] on link "View Live Page" at bounding box center [862, 60] width 138 height 16
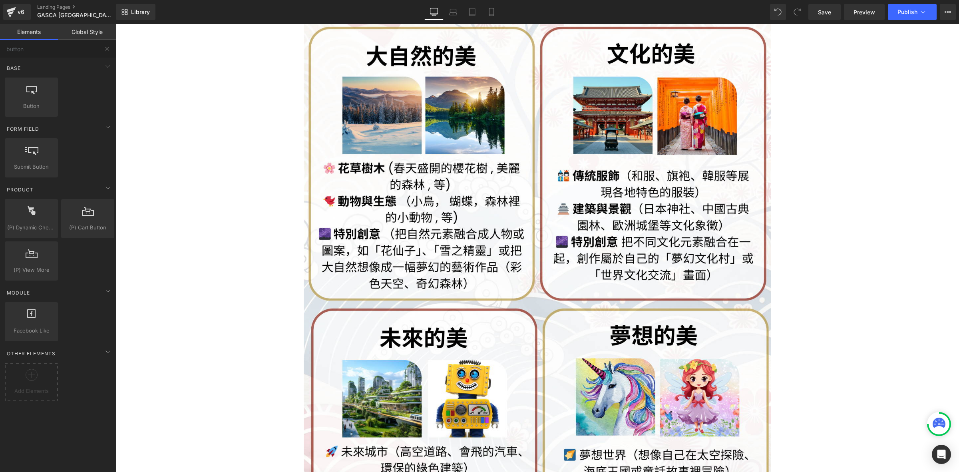
scroll to position [816, 0]
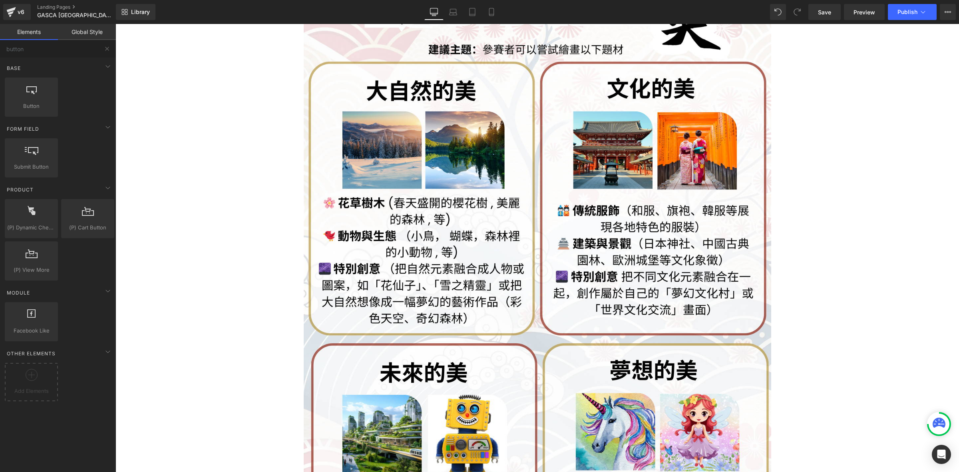
click at [834, 265] on div "Image Separator Image Separator Image DOWNLOAD [GEOGRAPHIC_DATA] Select your la…" at bounding box center [538, 371] width 844 height 2165
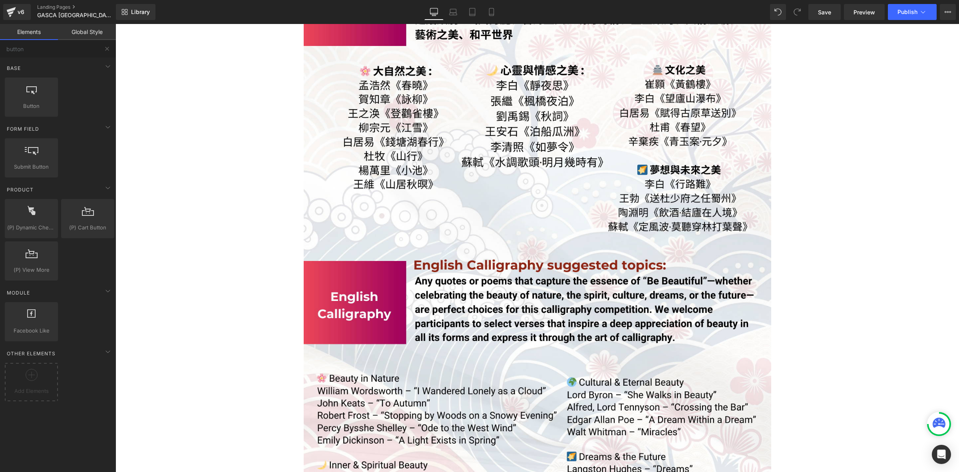
scroll to position [1749, 0]
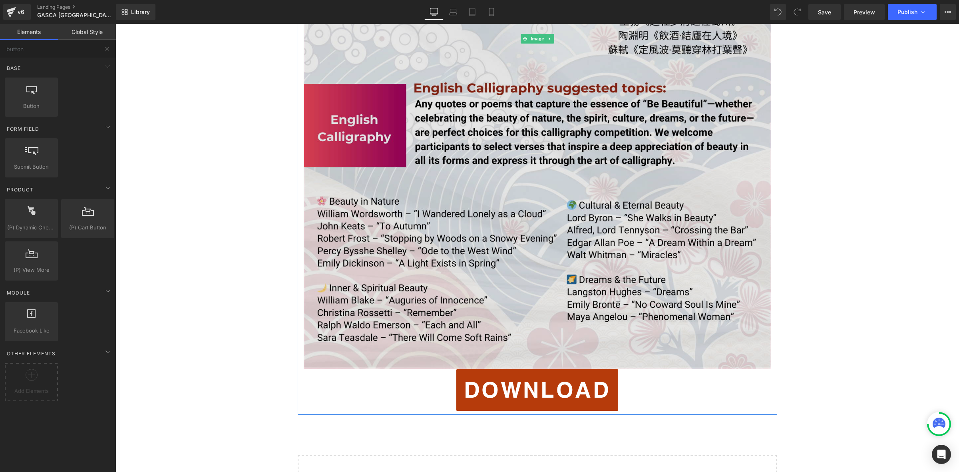
click at [760, 207] on img at bounding box center [538, 39] width 468 height 662
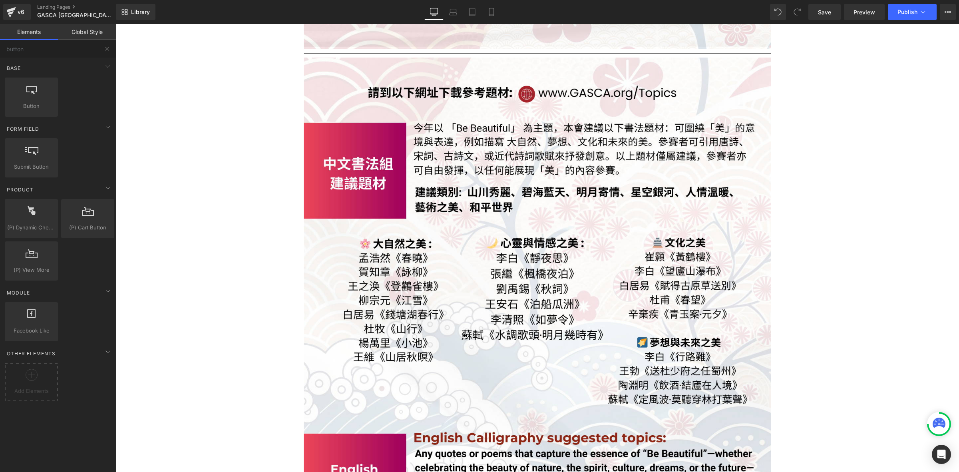
scroll to position [1865, 0]
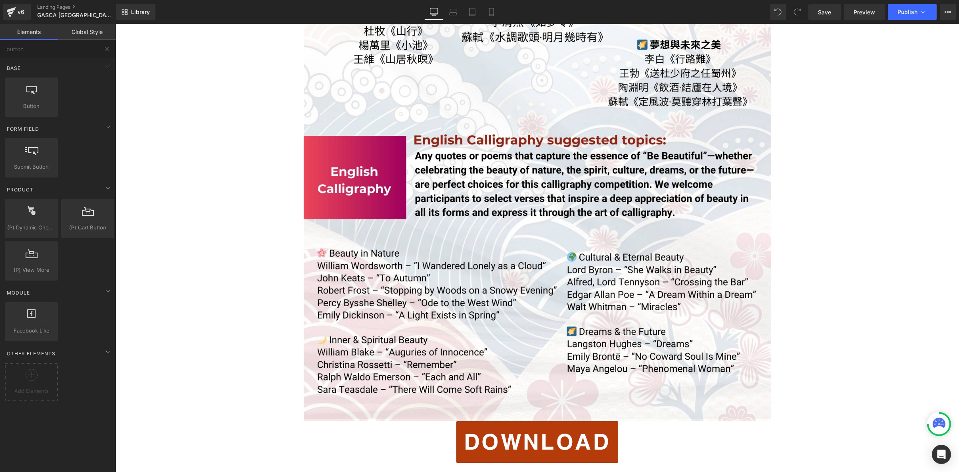
scroll to position [1632, 0]
